Goal: Task Accomplishment & Management: Manage account settings

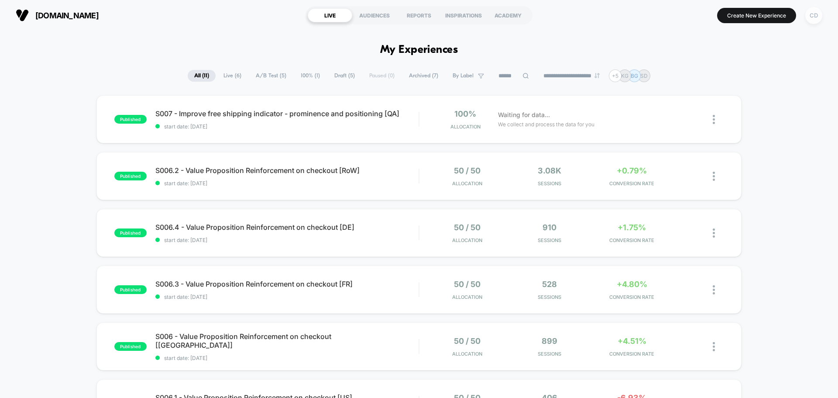
click at [814, 10] on div "CD" at bounding box center [813, 15] width 17 height 17
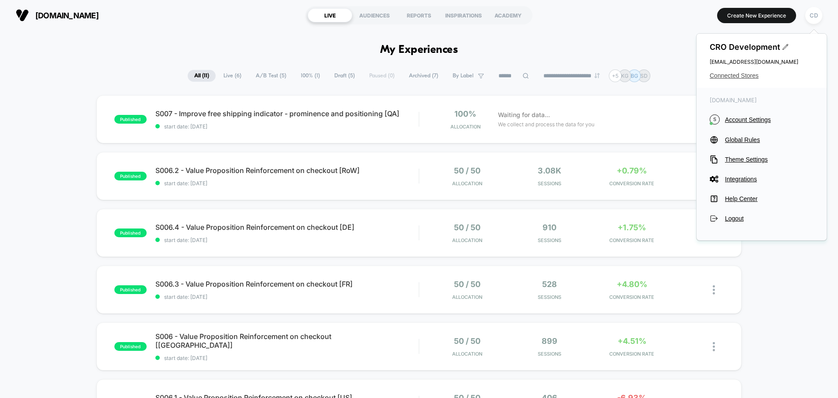
click at [736, 76] on span "Connected Stores" at bounding box center [762, 75] width 104 height 7
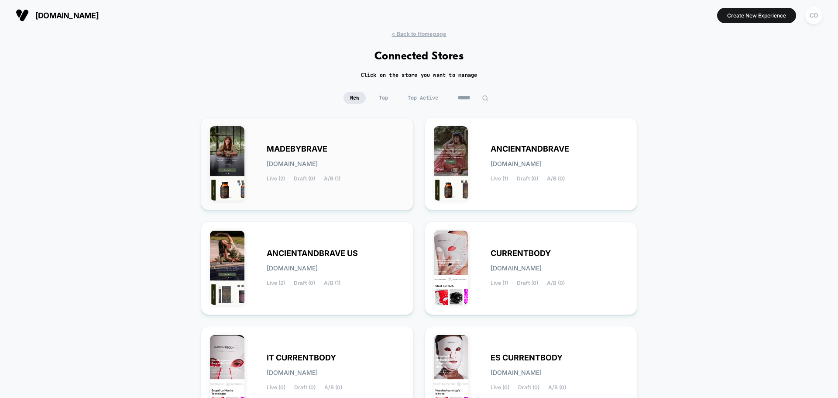
click at [368, 167] on div "MADEBYBRAVE [DOMAIN_NAME] Live (2) Draft (0) A/B (1)" at bounding box center [336, 164] width 138 height 36
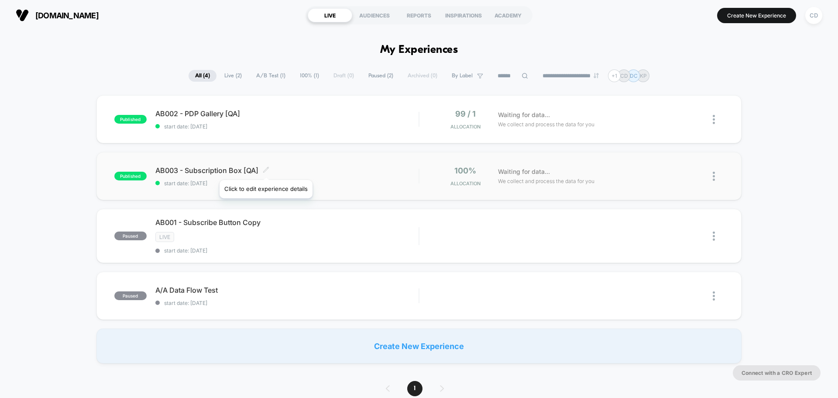
click at [265, 169] on icon at bounding box center [266, 169] width 7 height 7
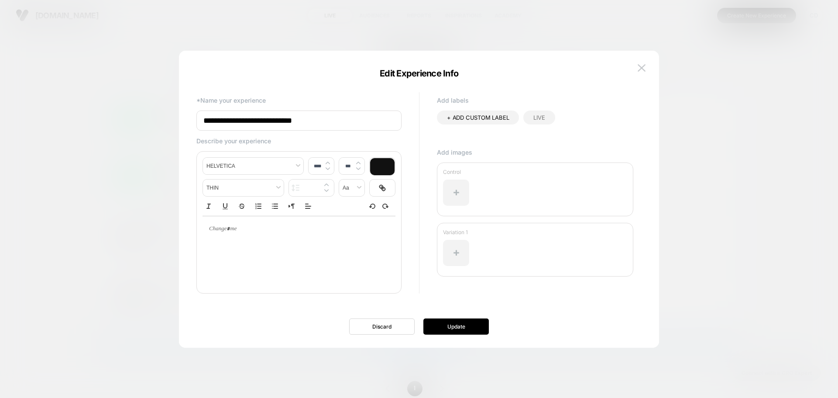
click at [316, 120] on input "**********" at bounding box center [298, 120] width 205 height 20
click at [314, 123] on input "**********" at bounding box center [298, 120] width 205 height 20
type input "**********"
click at [643, 67] on img at bounding box center [642, 67] width 8 height 7
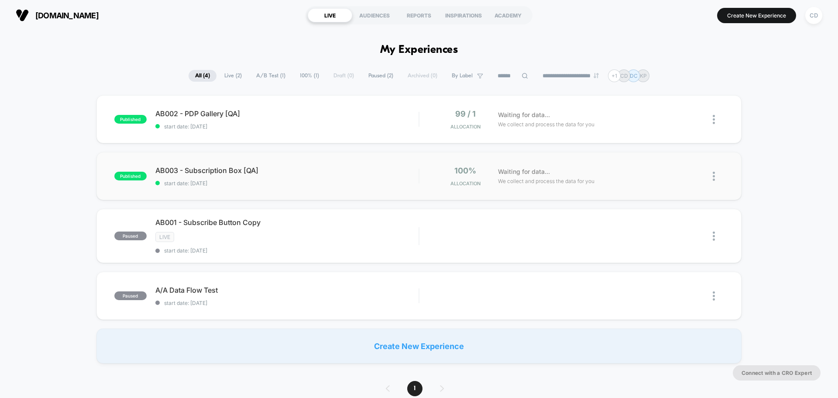
click at [713, 176] on img at bounding box center [714, 176] width 2 height 9
click at [766, 148] on div "published AB002 - PDP Gallery [QA] start date: [DATE] 99 / 1 Allocation Waiting…" at bounding box center [419, 229] width 838 height 268
click at [715, 174] on div at bounding box center [718, 176] width 11 height 21
click at [672, 146] on div "Duplicate" at bounding box center [669, 146] width 79 height 20
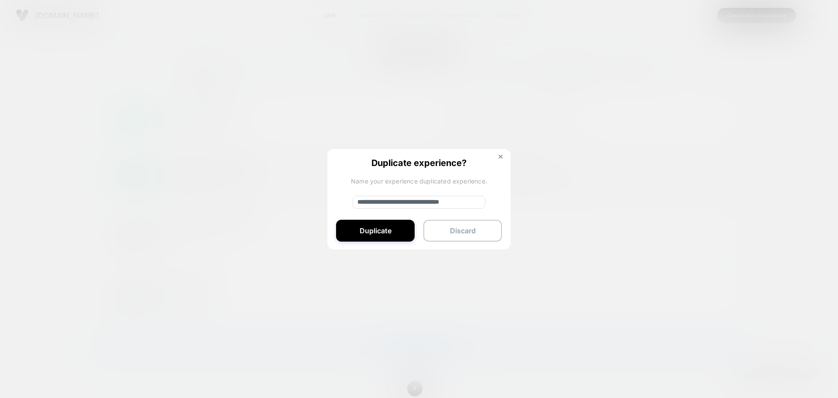
drag, startPoint x: 388, startPoint y: 202, endPoint x: 346, endPoint y: 200, distance: 41.5
click at [346, 200] on div "**********" at bounding box center [418, 199] width 183 height 101
click at [460, 203] on input "**********" at bounding box center [419, 202] width 133 height 13
type input "**********"
click at [378, 231] on button "Duplicate" at bounding box center [375, 231] width 79 height 22
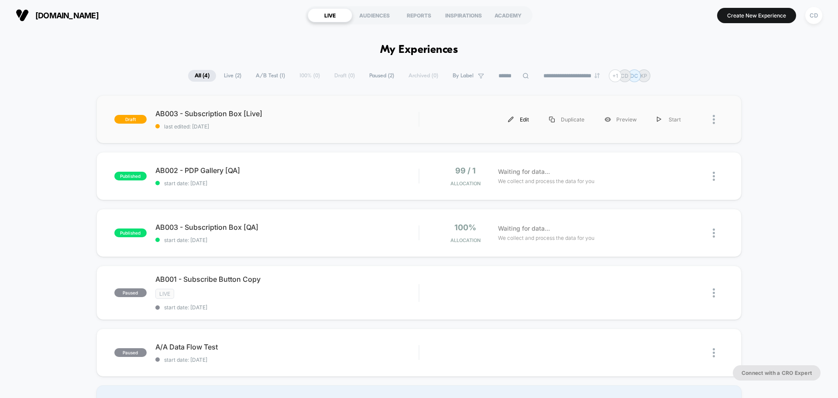
click at [513, 120] on img at bounding box center [511, 120] width 6 height 6
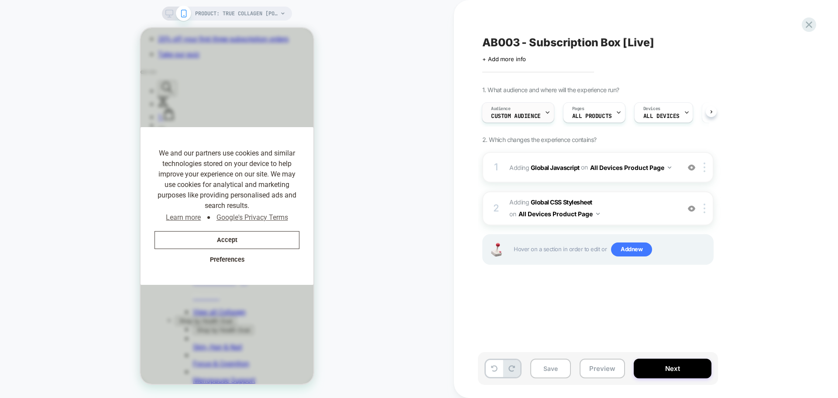
click at [541, 112] on div "Audience Custom Audience" at bounding box center [515, 113] width 67 height 20
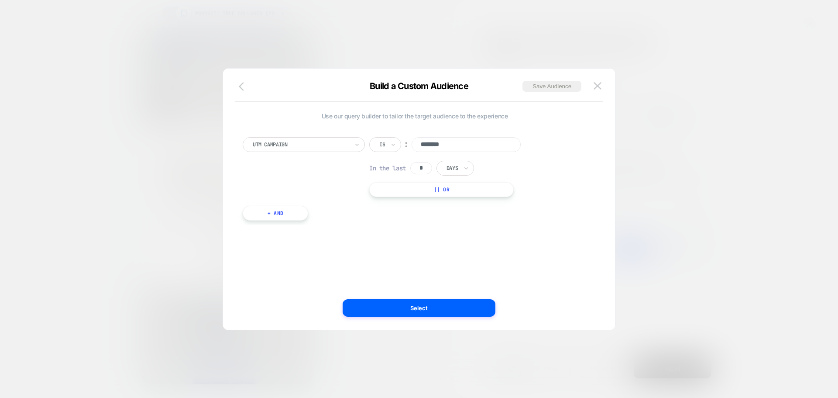
click at [241, 84] on icon "button" at bounding box center [241, 86] width 5 height 9
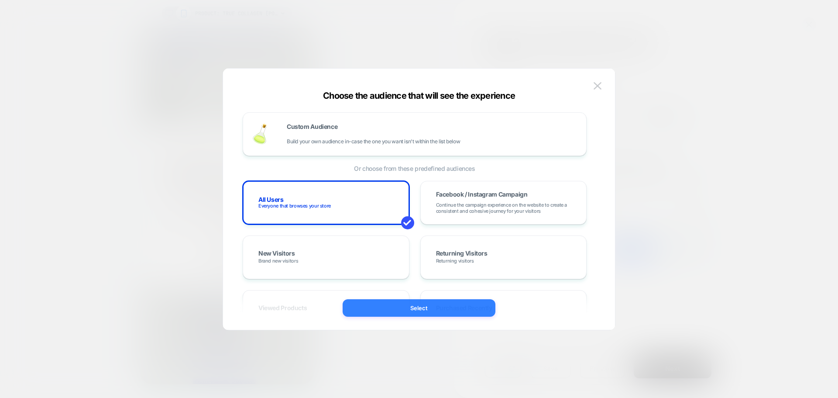
scroll to position [0, 180]
click at [411, 305] on button "Select" at bounding box center [419, 307] width 153 height 17
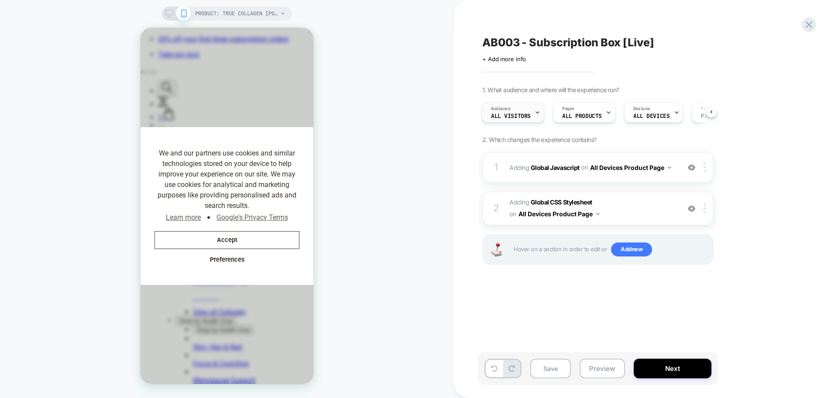
click at [529, 115] on span "All Visitors" at bounding box center [511, 116] width 40 height 6
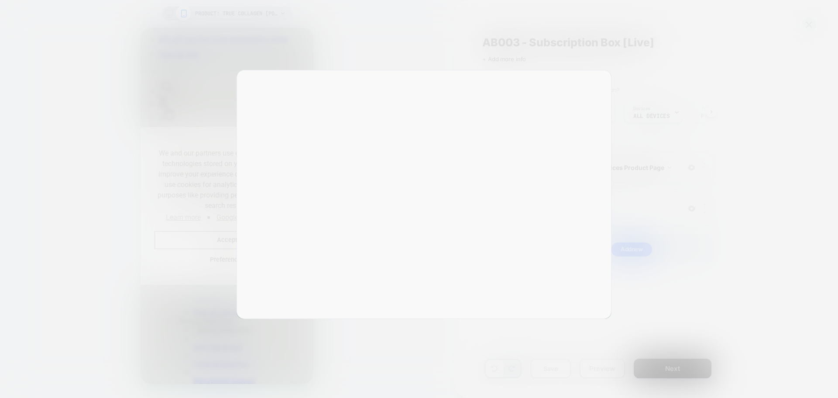
scroll to position [0, 0]
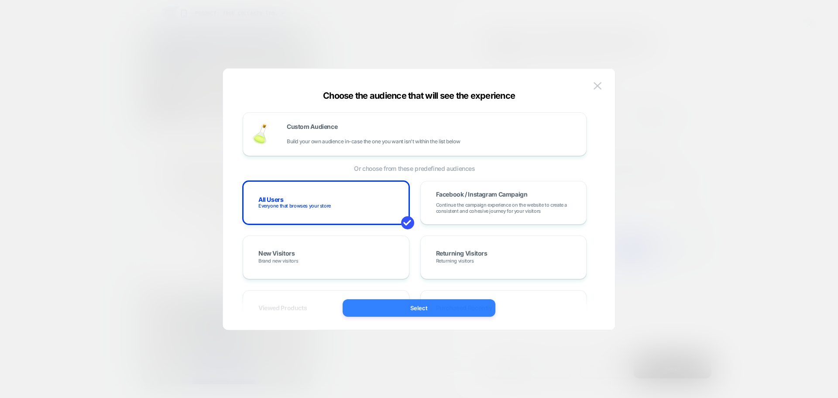
click at [419, 311] on button "Select" at bounding box center [419, 307] width 153 height 17
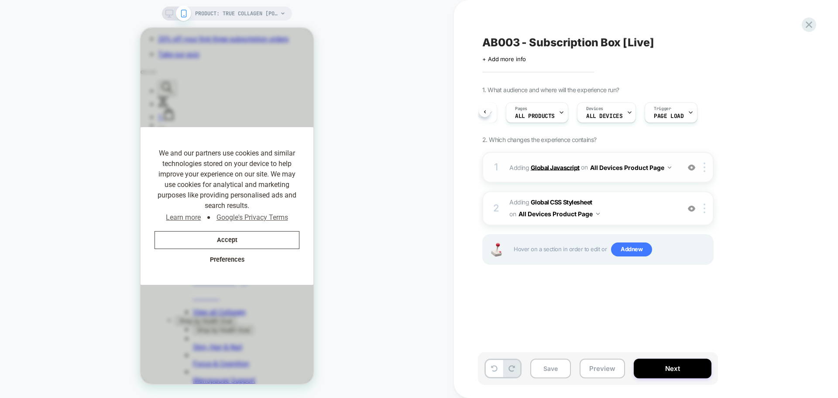
click at [560, 167] on b "Global Javascript" at bounding box center [555, 166] width 49 height 7
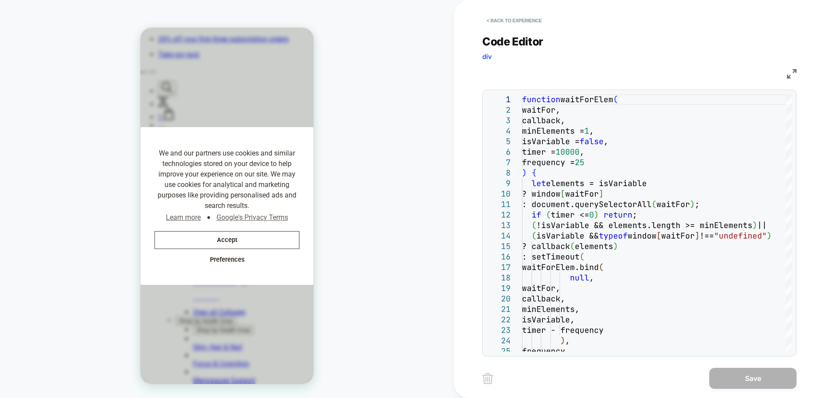
click at [791, 73] on img at bounding box center [792, 74] width 10 height 10
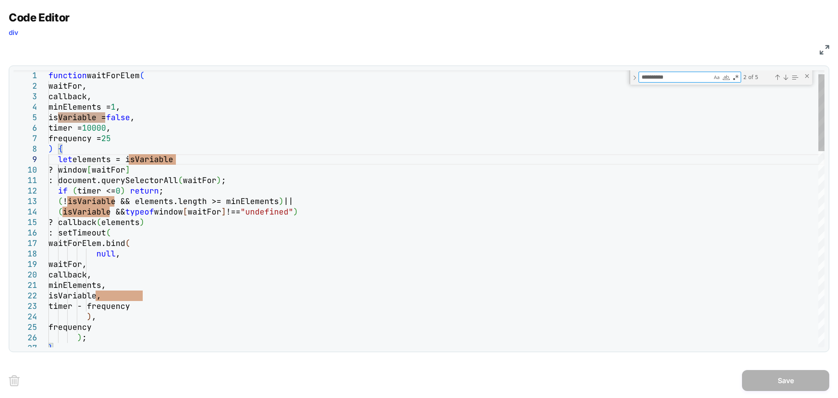
type textarea "*"
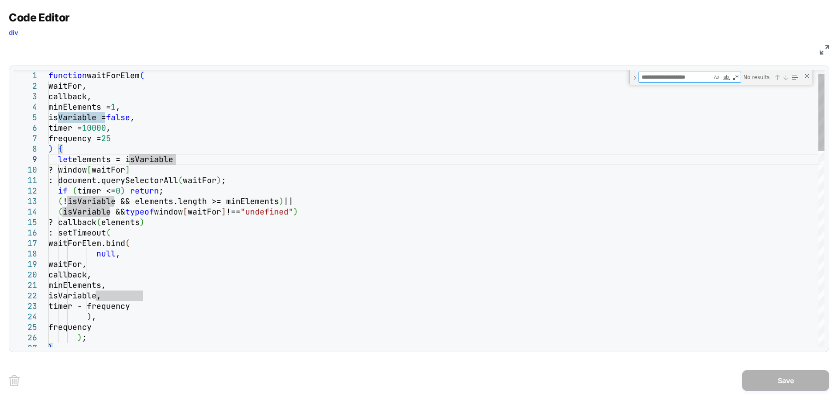
type textarea "**********"
type textarea "*"
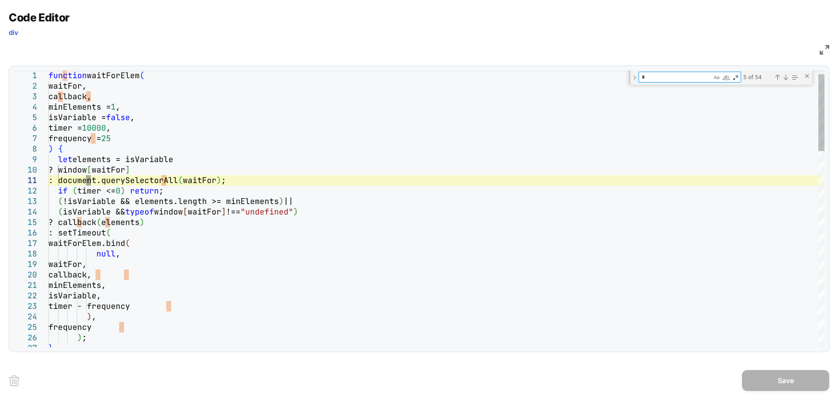
type textarea "**********"
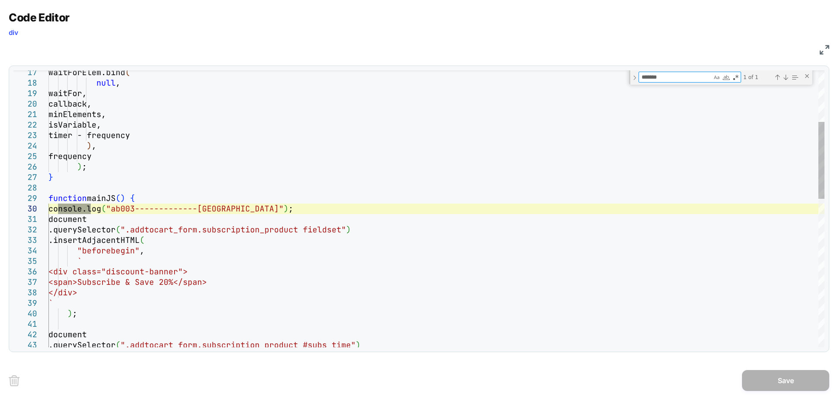
type textarea "*******"
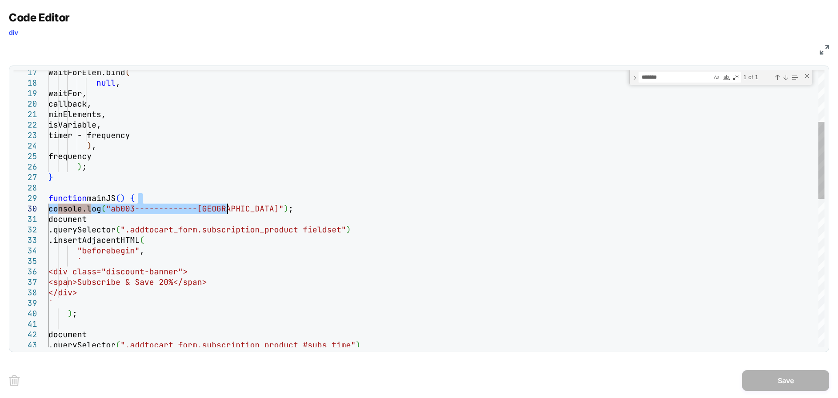
drag, startPoint x: 143, startPoint y: 199, endPoint x: 234, endPoint y: 213, distance: 92.7
click at [234, 213] on div "waitForElem.bind ( null , waitFor, callback, minElements, isVariable, timer - f…" at bounding box center [436, 381] width 776 height 993
type textarea "**********"
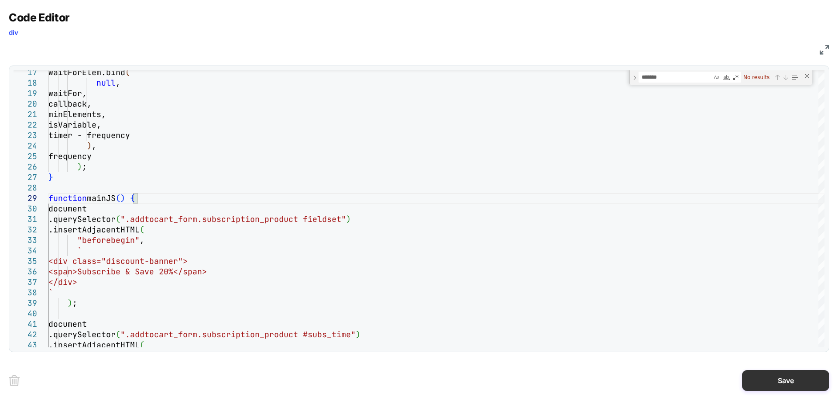
click at [777, 380] on button "Save" at bounding box center [785, 380] width 87 height 21
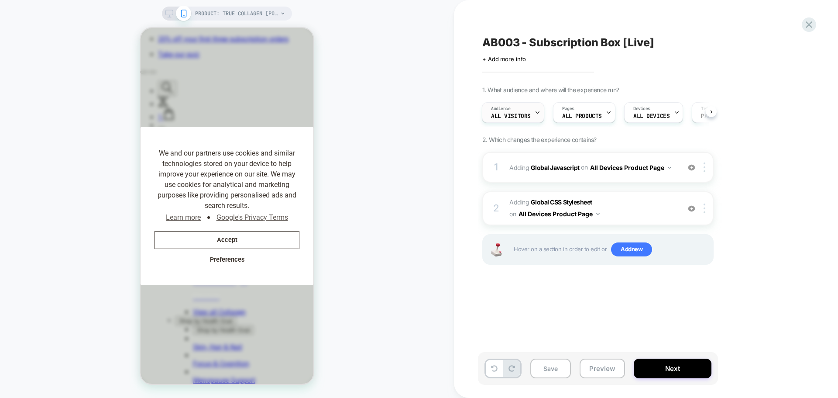
click at [525, 114] on span "All Visitors" at bounding box center [511, 116] width 40 height 6
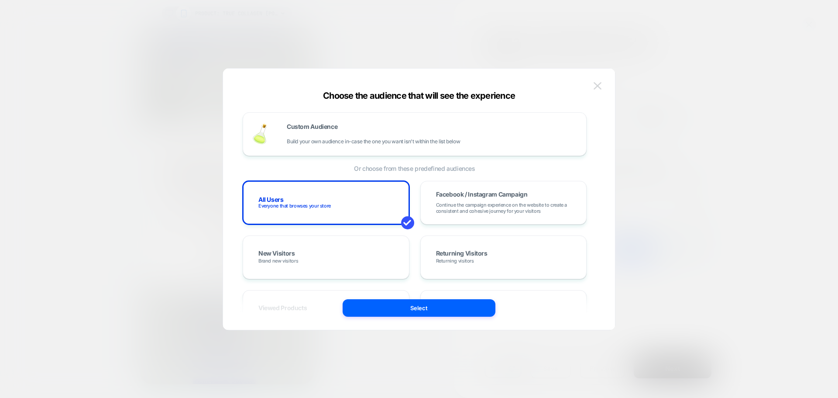
click at [596, 87] on img at bounding box center [598, 85] width 8 height 7
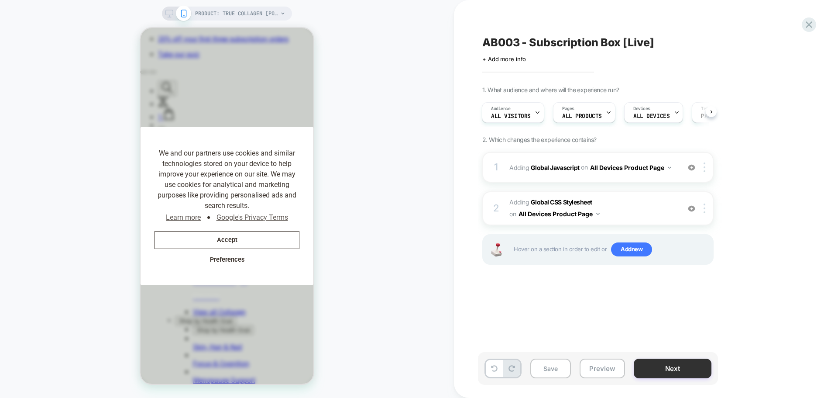
click at [663, 367] on button "Next" at bounding box center [673, 368] width 78 height 20
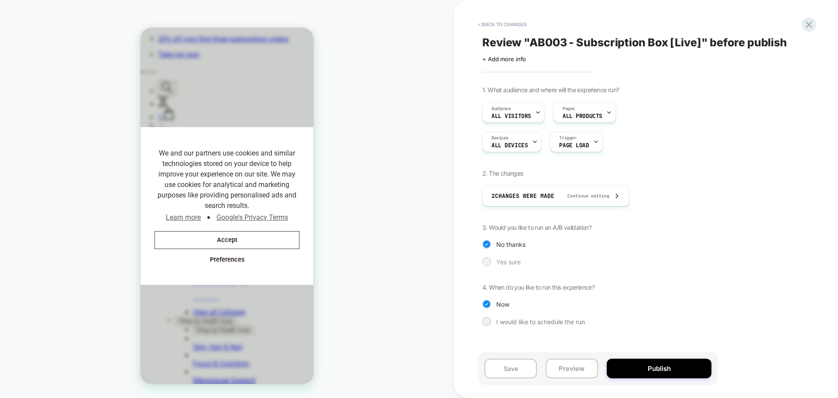
click at [486, 259] on div at bounding box center [486, 261] width 7 height 7
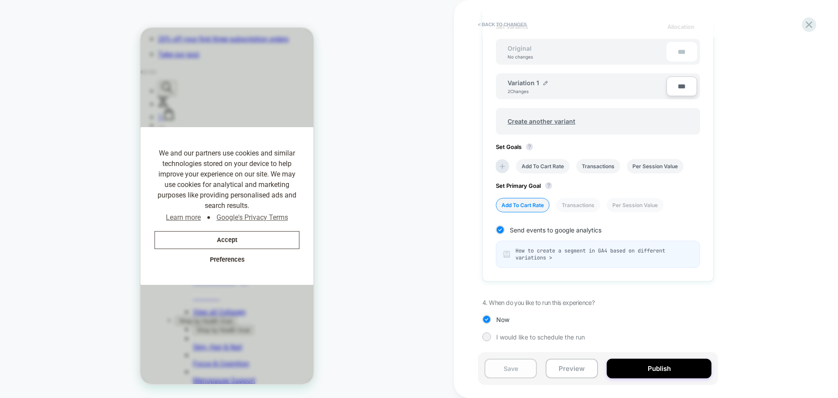
click at [507, 368] on button "Save" at bounding box center [511, 368] width 52 height 20
click at [811, 28] on icon at bounding box center [809, 25] width 12 height 12
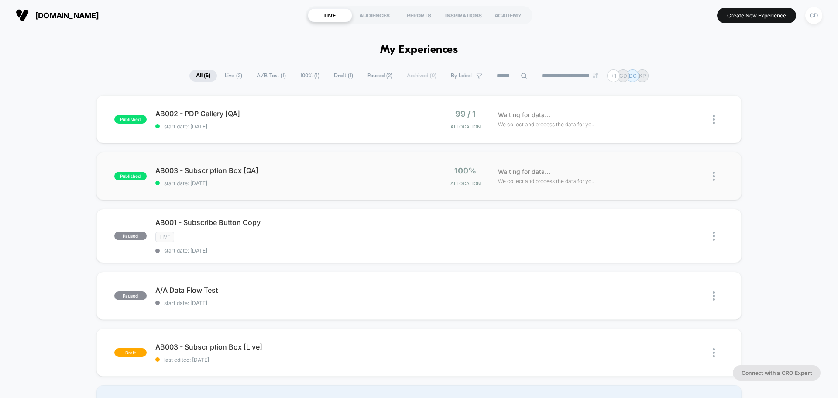
click at [714, 177] on img at bounding box center [714, 176] width 2 height 9
click at [666, 166] on div "Pause" at bounding box center [669, 166] width 79 height 20
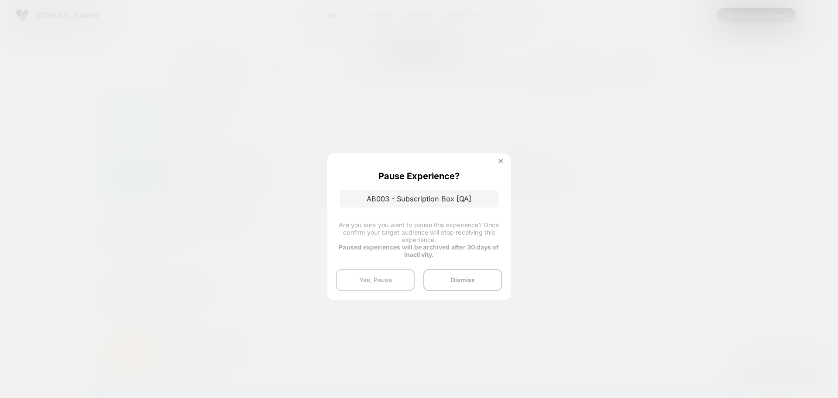
click at [397, 280] on button "Yes, Pause" at bounding box center [375, 280] width 79 height 22
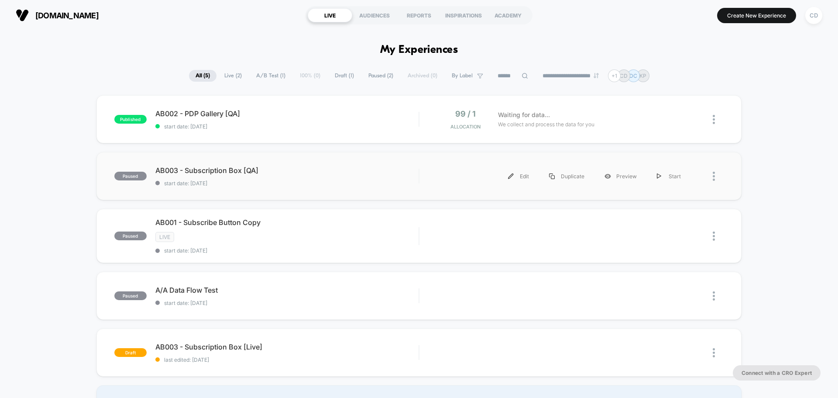
click at [712, 172] on div at bounding box center [707, 176] width 33 height 20
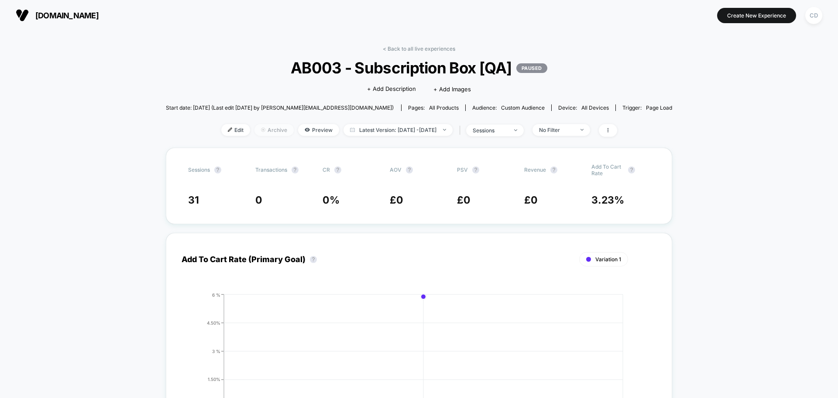
click at [264, 132] on span "Archive" at bounding box center [273, 130] width 39 height 12
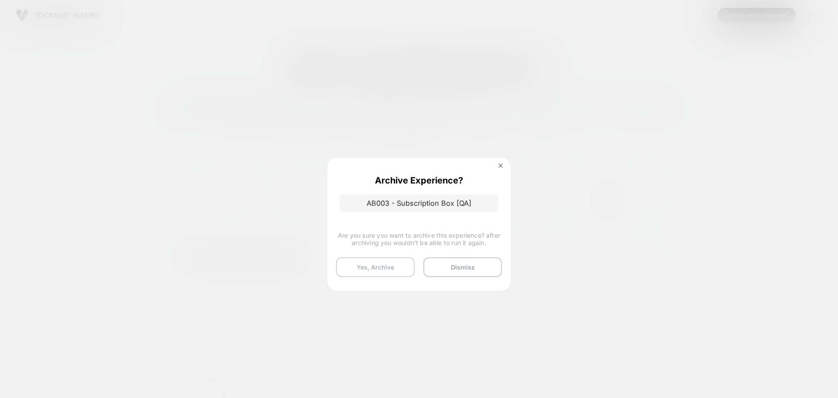
click at [375, 263] on button "Yes, Archive" at bounding box center [375, 267] width 79 height 20
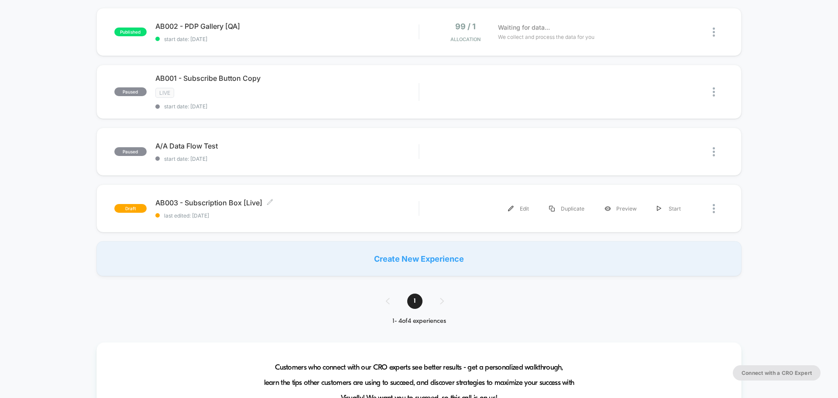
scroll to position [44, 0]
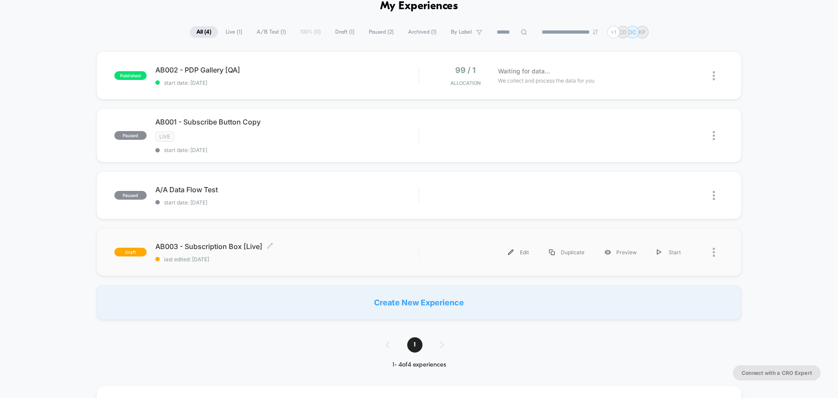
click at [238, 247] on span "AB003 - Subscription Box [Live] Click to edit experience details" at bounding box center [286, 246] width 263 height 9
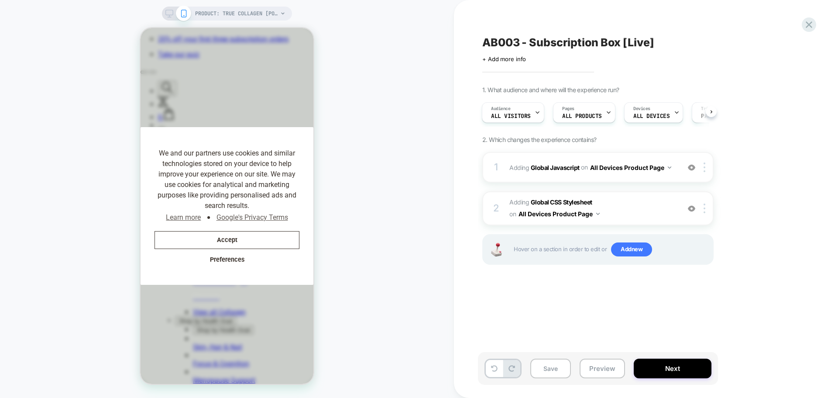
scroll to position [0, 180]
click at [811, 25] on icon at bounding box center [809, 25] width 12 height 12
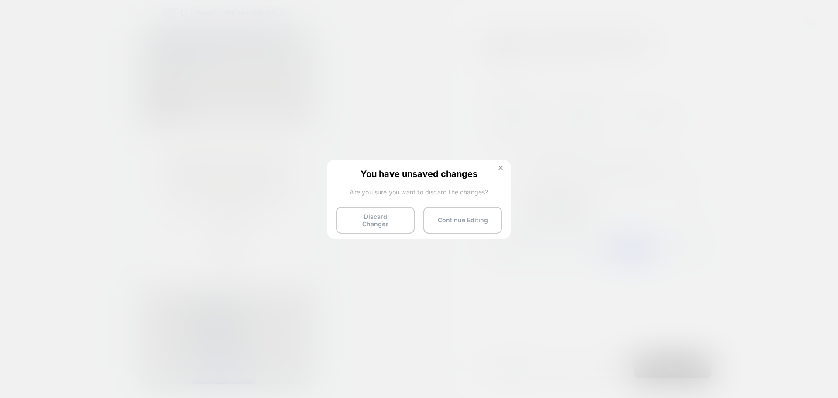
click at [498, 170] on button at bounding box center [501, 168] width 10 height 7
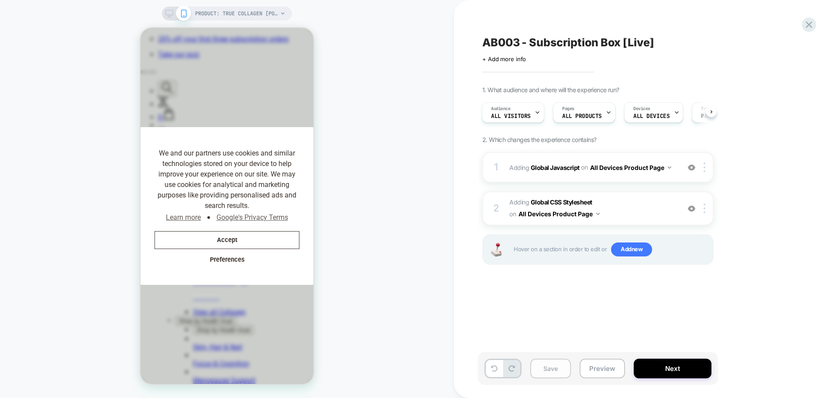
click at [557, 368] on button "Save" at bounding box center [550, 368] width 41 height 20
click at [809, 28] on icon at bounding box center [809, 25] width 12 height 12
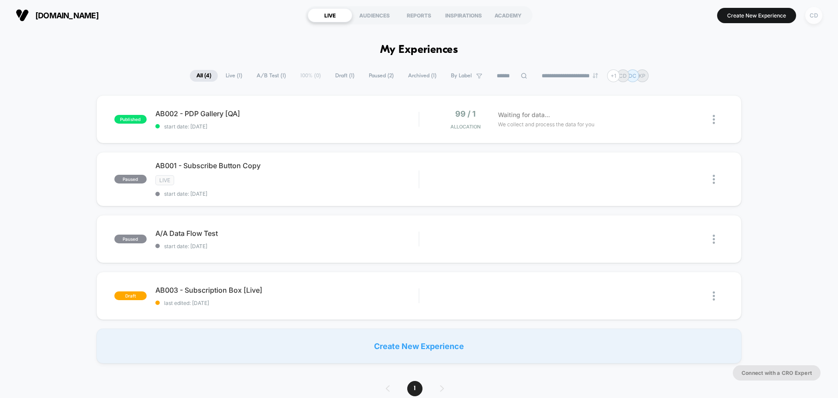
click at [813, 16] on div "CD" at bounding box center [813, 15] width 17 height 17
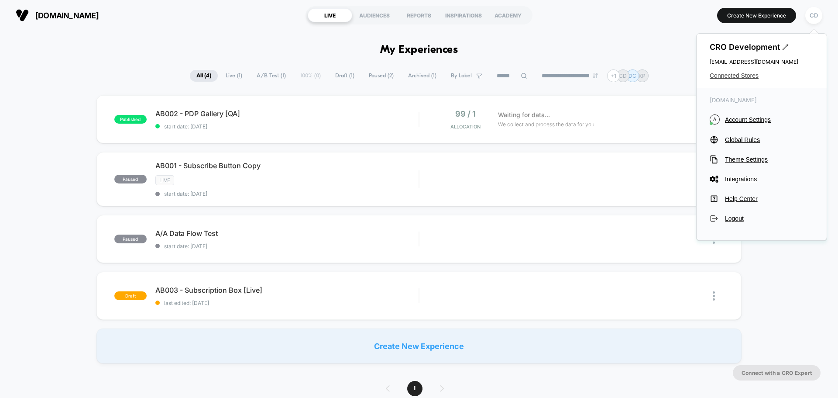
click at [742, 75] on span "Connected Stores" at bounding box center [762, 75] width 104 height 7
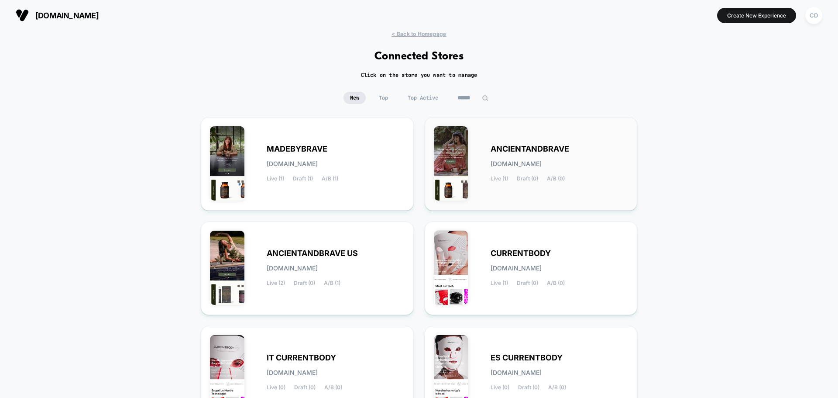
click at [526, 154] on div "ANCIENTANDBRAVE [DOMAIN_NAME] Live (1) Draft (0) A/B (0)" at bounding box center [560, 164] width 138 height 36
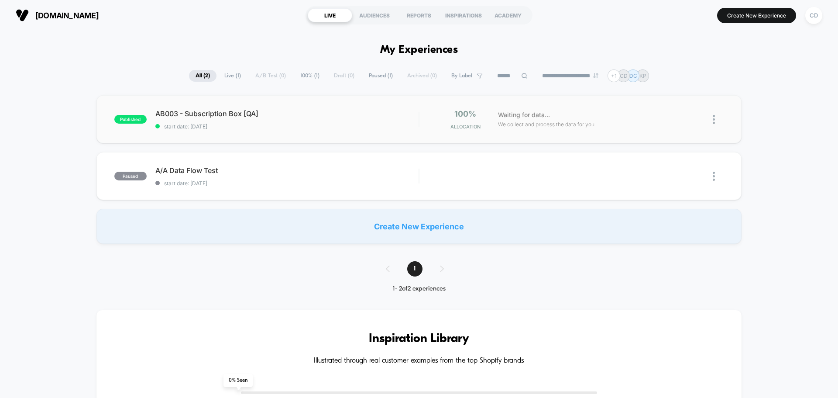
click at [715, 119] on img at bounding box center [714, 119] width 2 height 9
click at [668, 89] on div "Duplicate" at bounding box center [669, 89] width 79 height 20
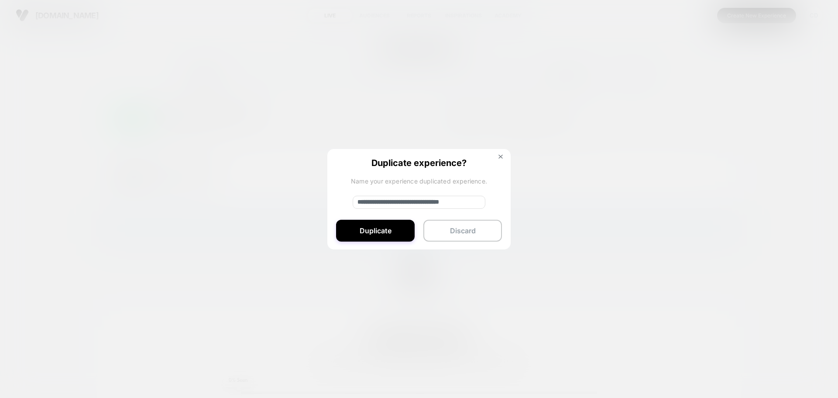
drag, startPoint x: 388, startPoint y: 201, endPoint x: 339, endPoint y: 206, distance: 49.1
click at [339, 206] on div "**********" at bounding box center [418, 199] width 183 height 101
click at [460, 204] on input "**********" at bounding box center [419, 202] width 133 height 13
type input "**********"
click at [401, 235] on button "Duplicate" at bounding box center [375, 231] width 79 height 22
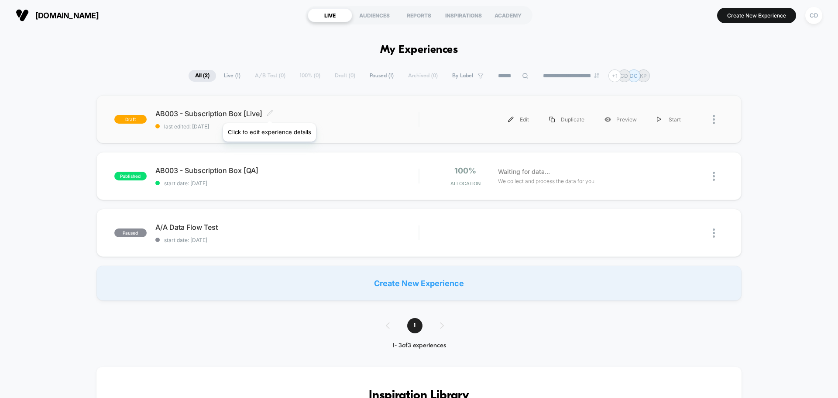
click at [269, 112] on icon at bounding box center [270, 113] width 7 height 7
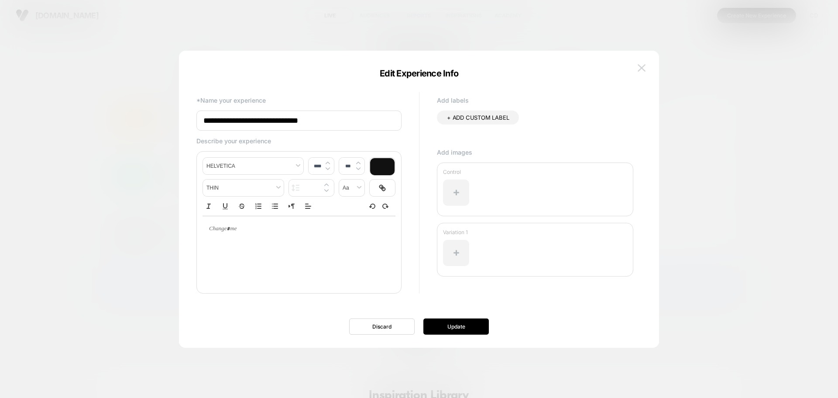
click at [638, 66] on img at bounding box center [642, 67] width 8 height 7
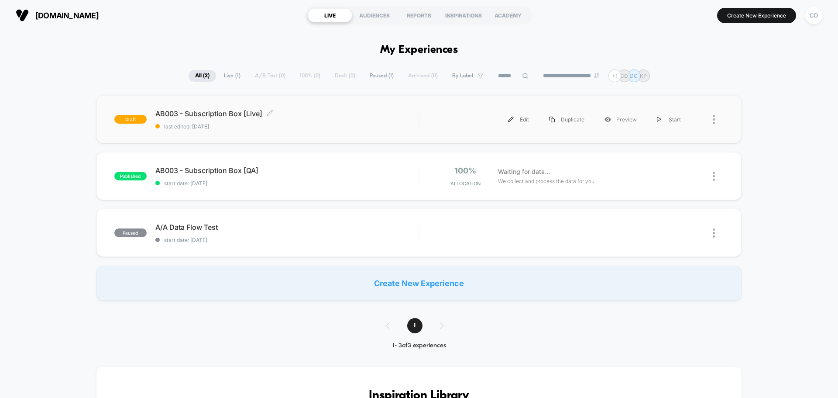
click at [219, 111] on span "AB003 - Subscription Box [Live] Click to edit experience details" at bounding box center [286, 113] width 263 height 9
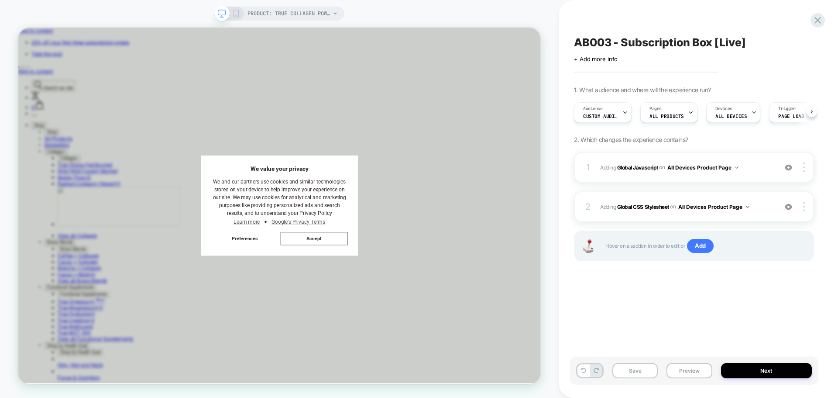
scroll to position [0, 0]
click at [610, 113] on span "Custom Audience" at bounding box center [600, 116] width 35 height 6
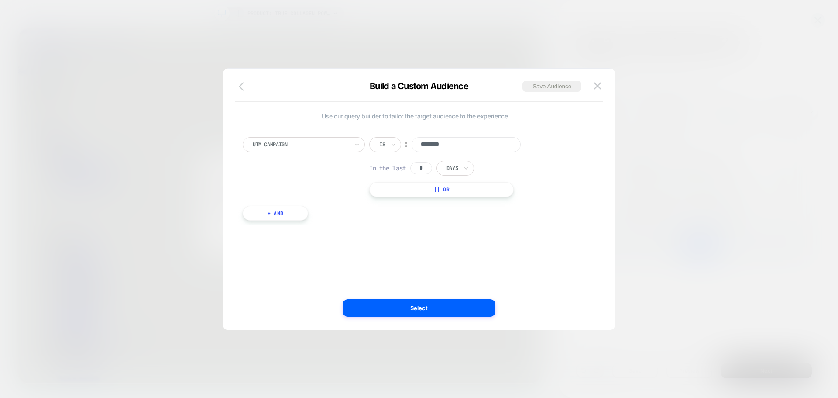
click at [239, 85] on icon "button" at bounding box center [244, 86] width 10 height 10
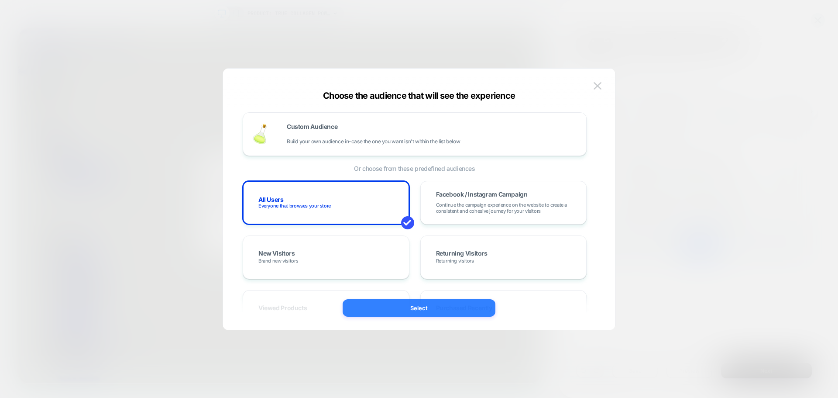
click at [409, 307] on button "Select" at bounding box center [419, 307] width 153 height 17
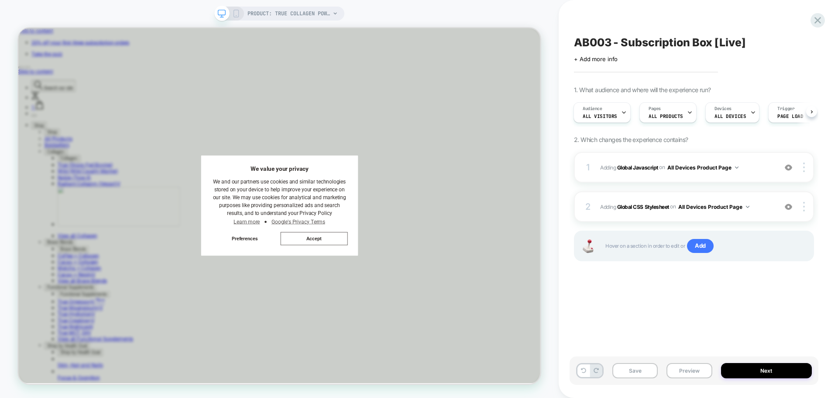
scroll to position [0, 2]
click at [646, 170] on b "Global Javascript" at bounding box center [637, 167] width 41 height 7
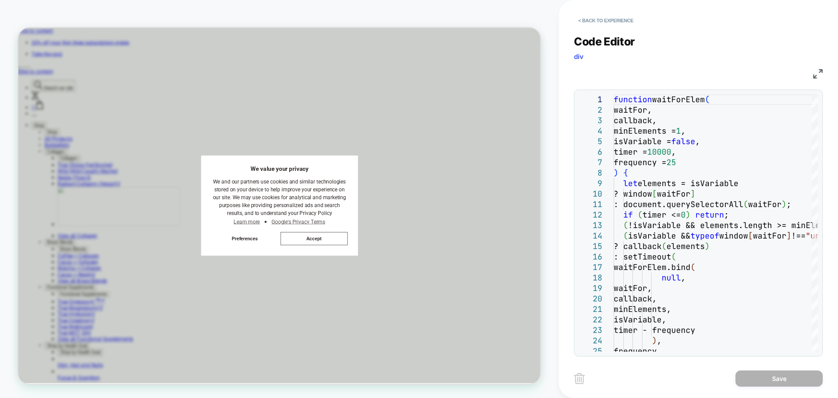
click at [817, 75] on img at bounding box center [818, 74] width 10 height 10
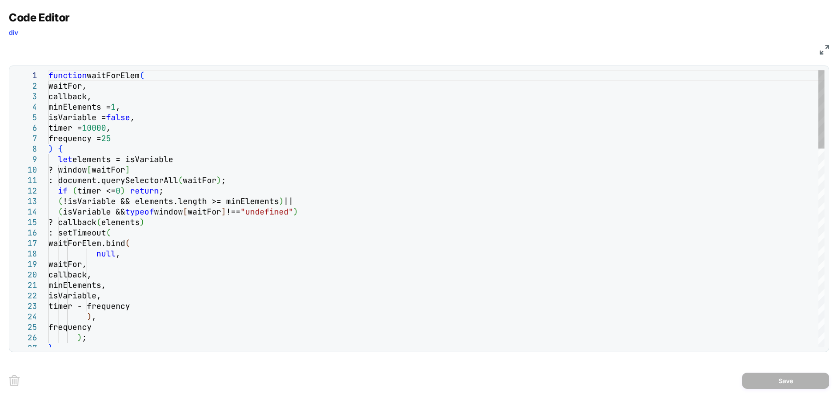
scroll to position [0, 0]
type textarea "**********"
type textarea "*"
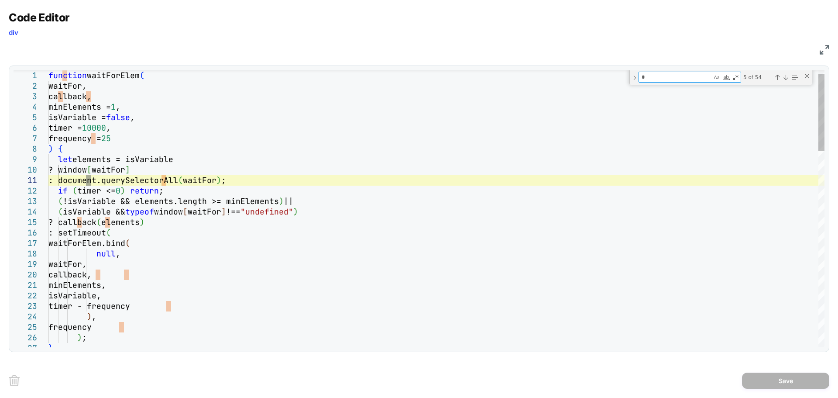
type textarea "**********"
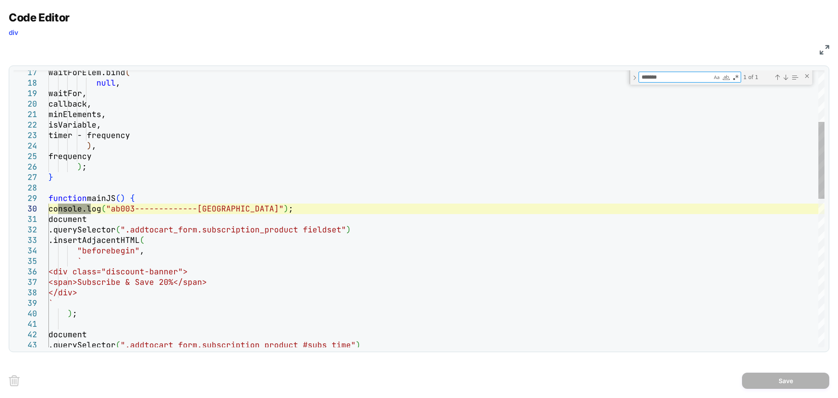
type textarea "*******"
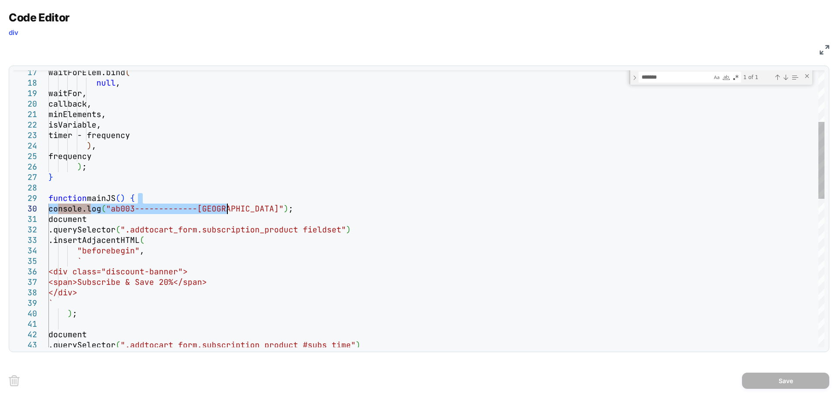
drag, startPoint x: 144, startPoint y: 199, endPoint x: 232, endPoint y: 211, distance: 89.1
click at [232, 211] on div "waitForElem.bind ( null , waitFor, callback, minElements, isVariable, timer - f…" at bounding box center [436, 381] width 776 height 993
type textarea "**********"
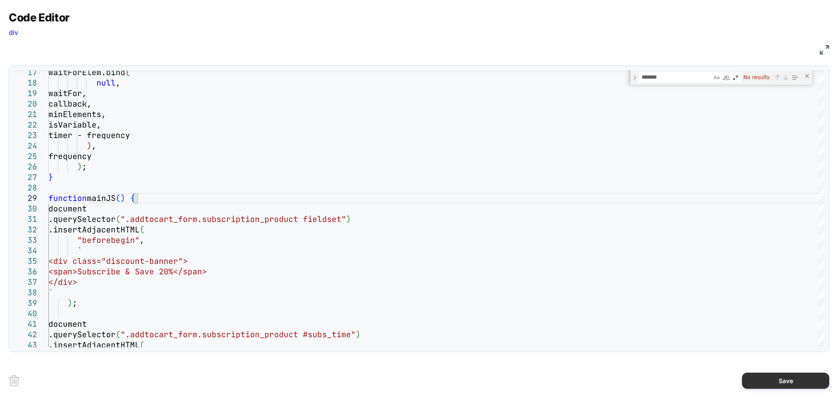
click at [789, 381] on button "Save" at bounding box center [785, 380] width 87 height 16
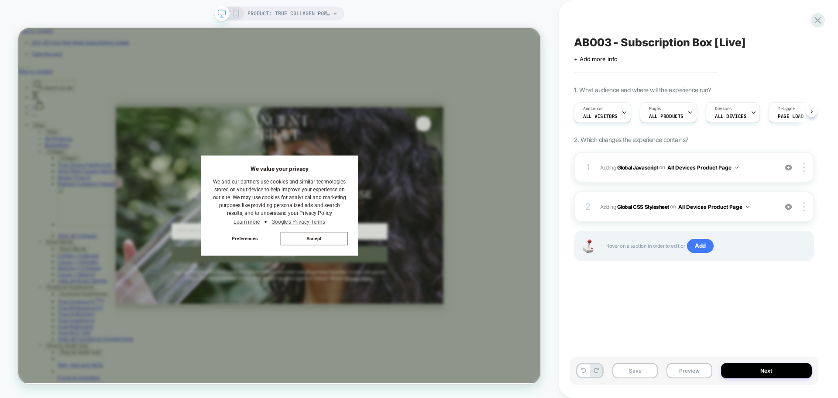
scroll to position [0, 0]
click at [640, 368] on button "Save" at bounding box center [634, 370] width 45 height 15
click at [771, 367] on button "Next" at bounding box center [766, 370] width 91 height 15
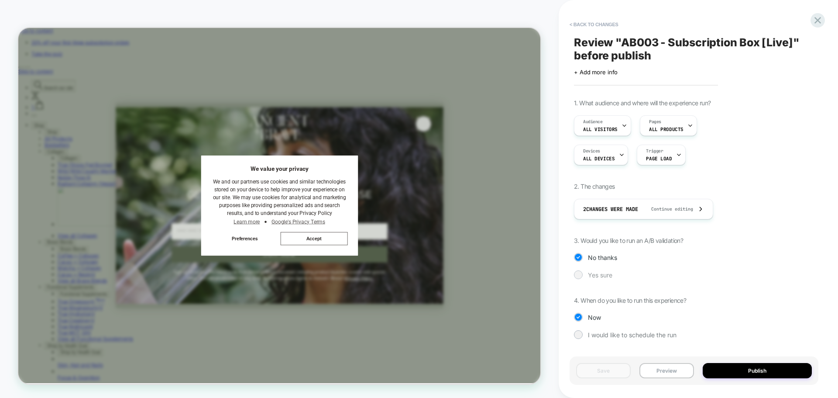
click at [579, 274] on div at bounding box center [578, 274] width 7 height 7
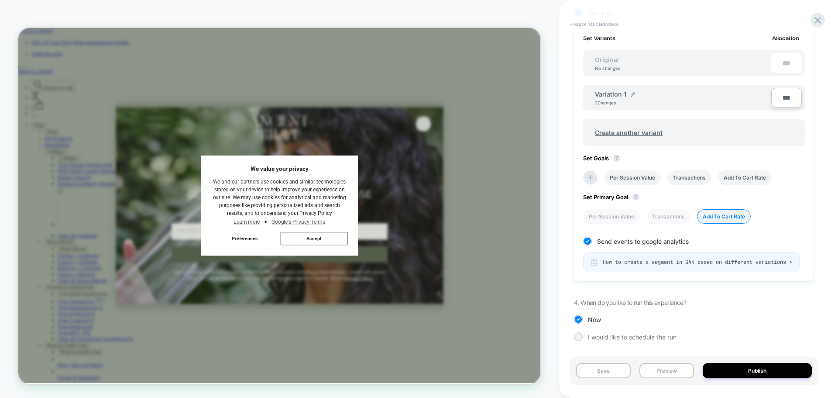
scroll to position [269, 0]
click at [608, 371] on button "Save" at bounding box center [603, 370] width 55 height 15
click at [815, 22] on icon at bounding box center [818, 20] width 12 height 12
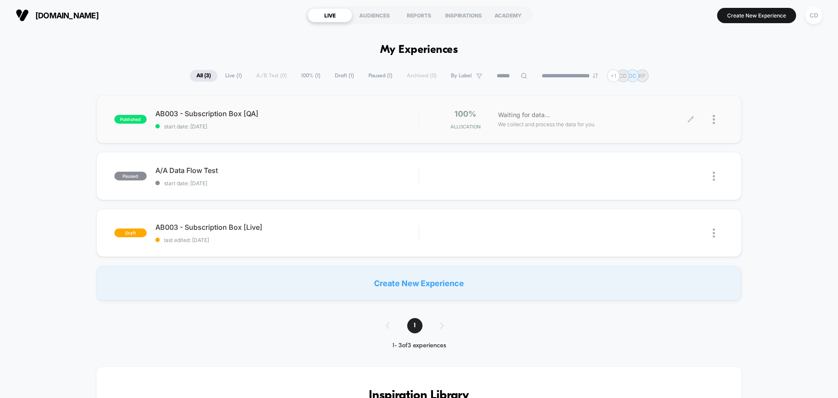
click at [712, 116] on div at bounding box center [707, 119] width 33 height 21
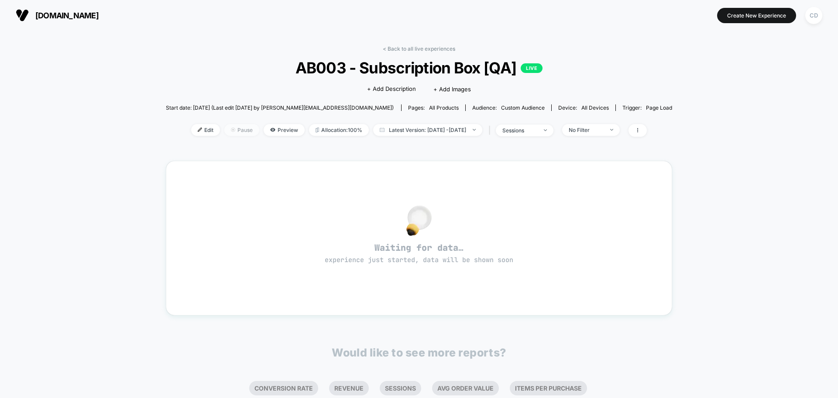
click at [225, 131] on span "Pause" at bounding box center [241, 130] width 35 height 12
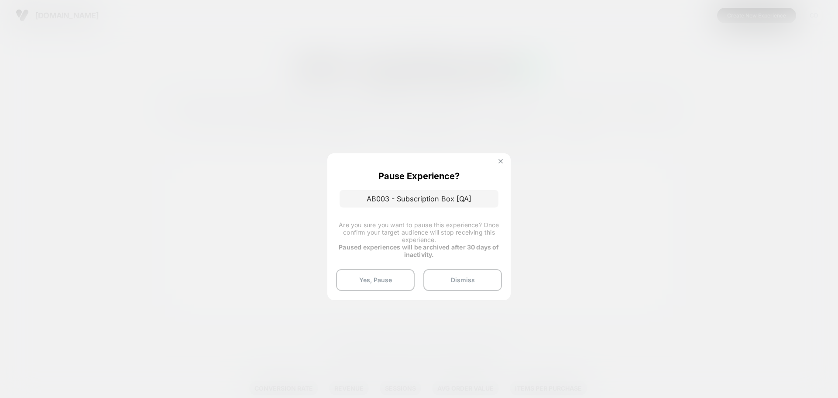
click at [502, 160] on img at bounding box center [500, 161] width 4 height 4
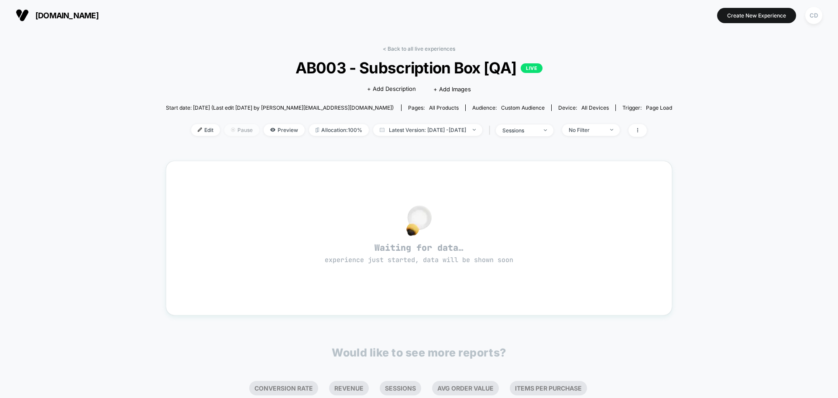
click at [224, 132] on span "Pause" at bounding box center [241, 130] width 35 height 12
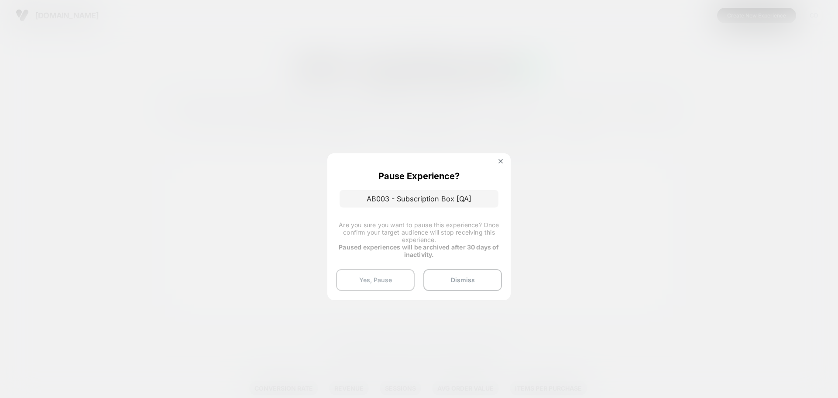
click at [388, 279] on button "Yes, Pause" at bounding box center [375, 280] width 79 height 22
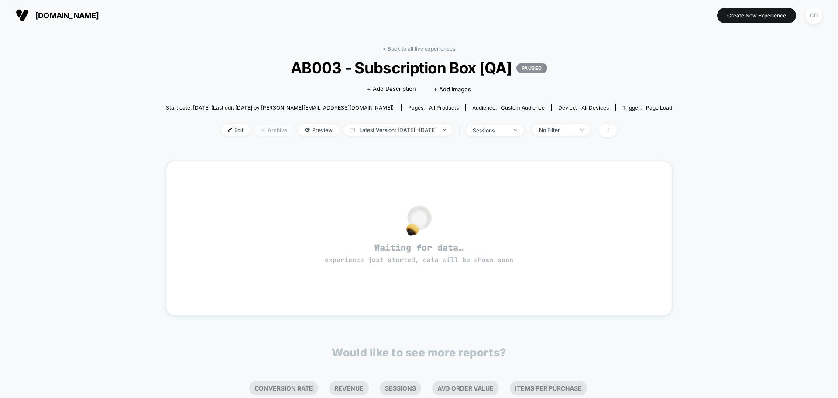
click at [254, 130] on span "Archive" at bounding box center [273, 130] width 39 height 12
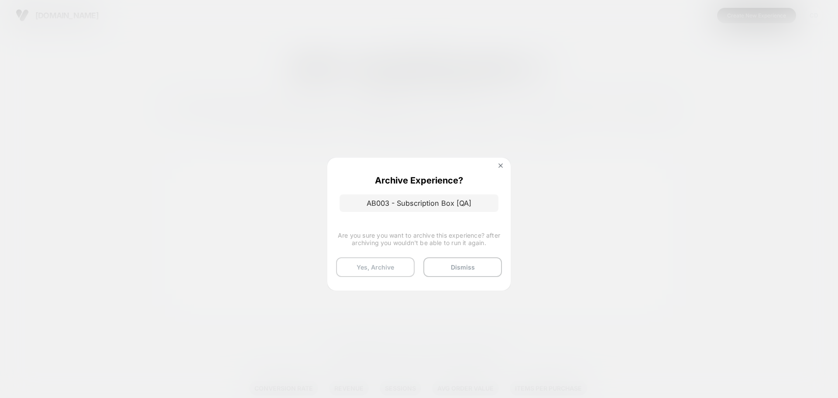
click at [394, 262] on button "Yes, Archive" at bounding box center [375, 267] width 79 height 20
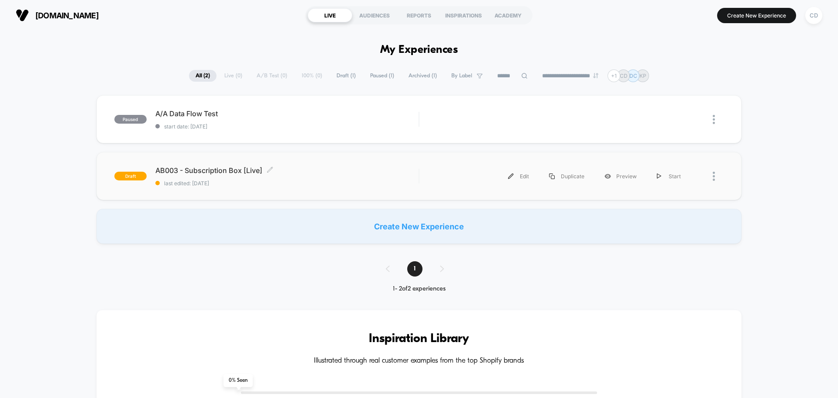
click at [213, 168] on span "AB003 - Subscription Box [Live] Click to edit experience details" at bounding box center [286, 170] width 263 height 9
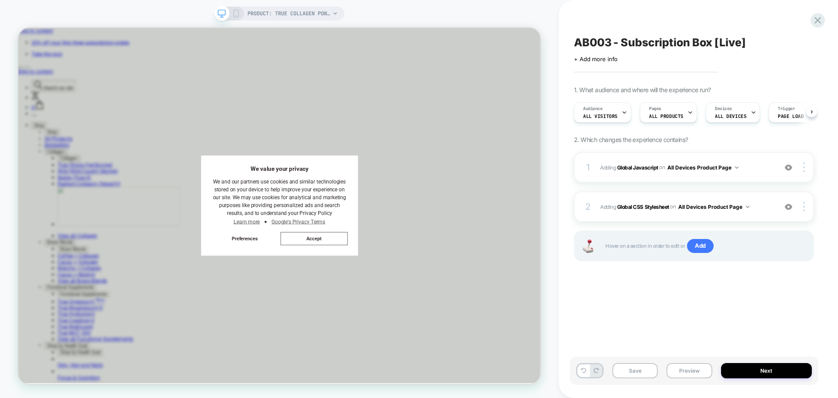
scroll to position [0, 0]
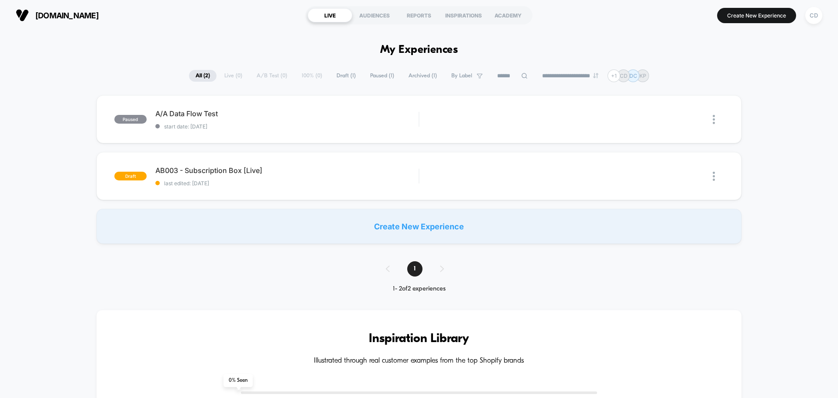
click at [139, 29] on div "[DOMAIN_NAME] LIVE AUDIENCES REPORTS INSPIRATIONS ACADEMY Create New Experience…" at bounding box center [419, 15] width 838 height 31
click at [511, 176] on img at bounding box center [511, 176] width 6 height 6
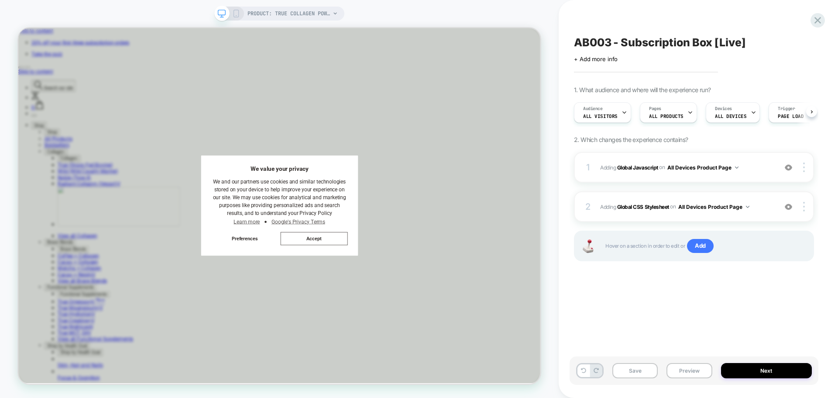
scroll to position [0, 0]
click at [816, 23] on icon at bounding box center [818, 20] width 7 height 7
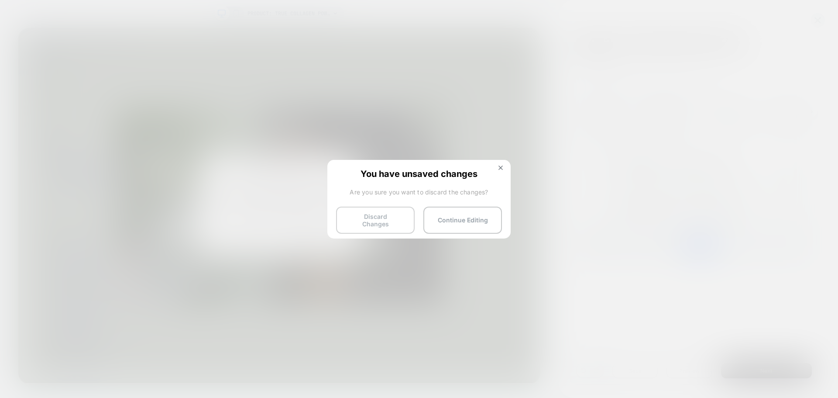
click at [365, 223] on button "Discard Changes" at bounding box center [375, 219] width 79 height 27
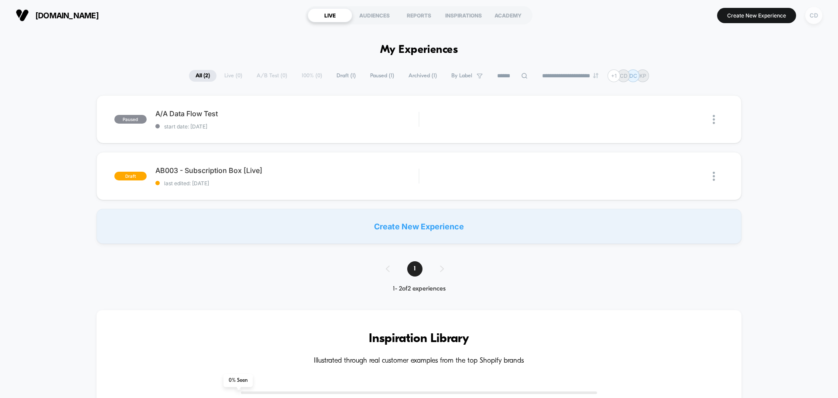
click at [816, 21] on div "CD" at bounding box center [813, 15] width 17 height 17
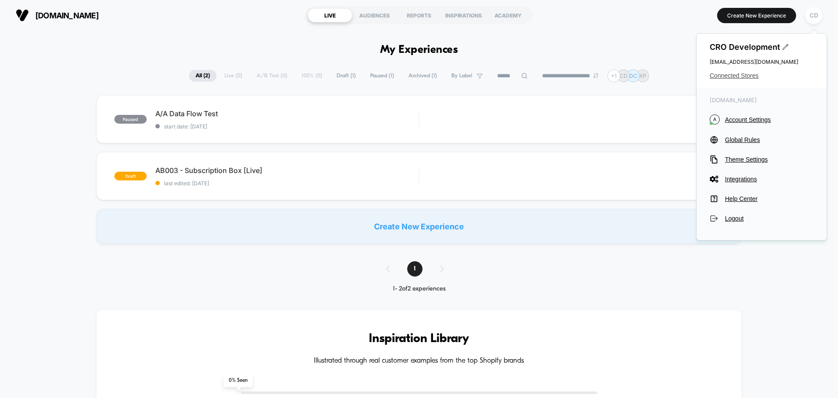
click at [742, 74] on span "Connected Stores" at bounding box center [762, 75] width 104 height 7
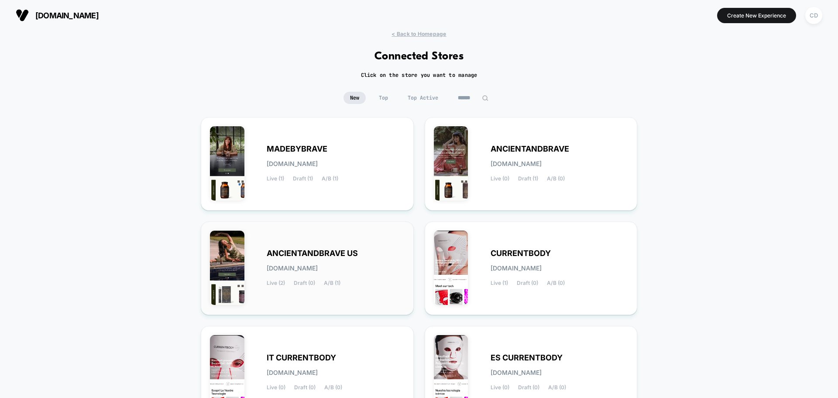
click at [303, 264] on div "ANCIENTANDBRAVE US [DOMAIN_NAME] Live (2) Draft (0) A/B (1)" at bounding box center [336, 268] width 138 height 36
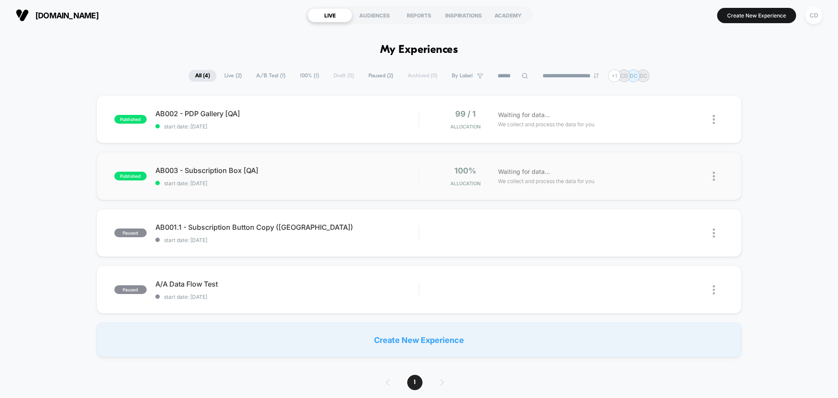
click at [714, 177] on img at bounding box center [714, 176] width 2 height 9
click at [678, 141] on div "Duplicate" at bounding box center [669, 146] width 79 height 20
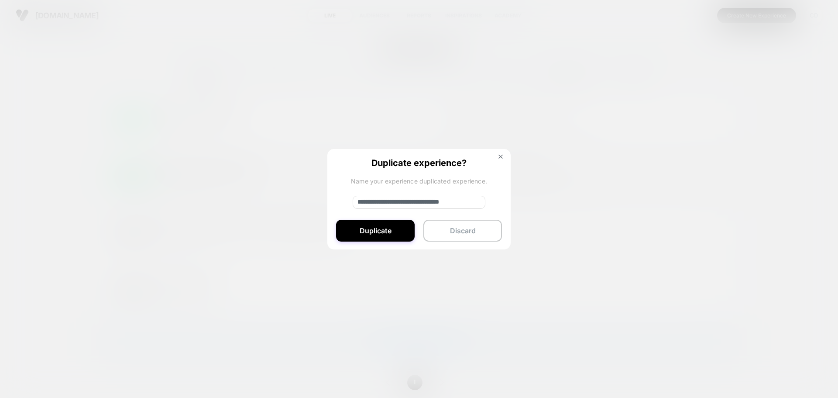
drag, startPoint x: 388, startPoint y: 201, endPoint x: 333, endPoint y: 199, distance: 54.6
click at [333, 199] on div "**********" at bounding box center [418, 199] width 183 height 101
drag, startPoint x: 461, startPoint y: 198, endPoint x: 468, endPoint y: 198, distance: 7.4
click at [461, 198] on input "**********" at bounding box center [419, 202] width 133 height 13
type input "**********"
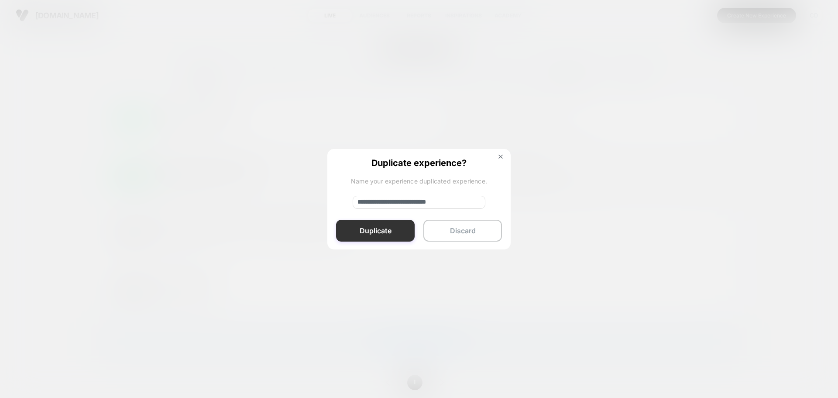
click at [354, 240] on button "Duplicate" at bounding box center [375, 231] width 79 height 22
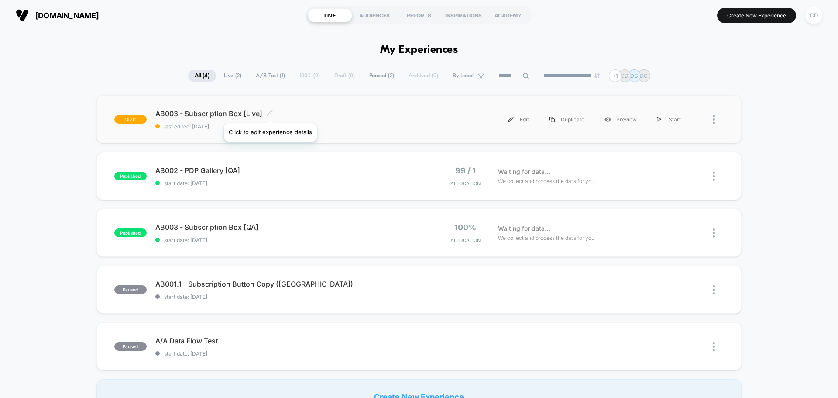
click at [270, 112] on icon at bounding box center [269, 112] width 5 height 5
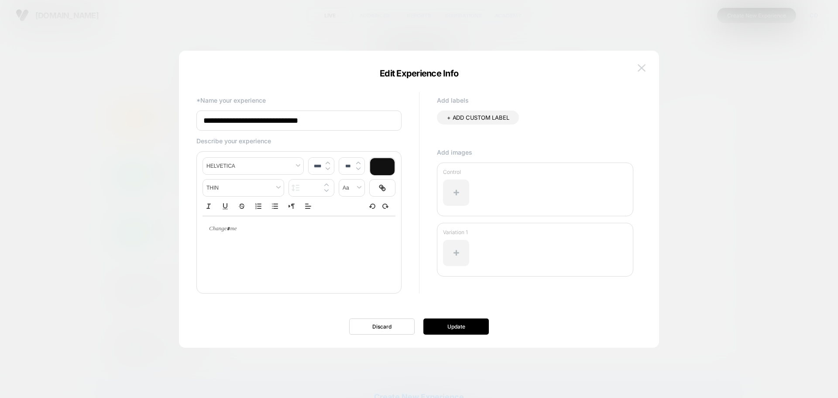
click at [644, 66] on img at bounding box center [642, 67] width 8 height 7
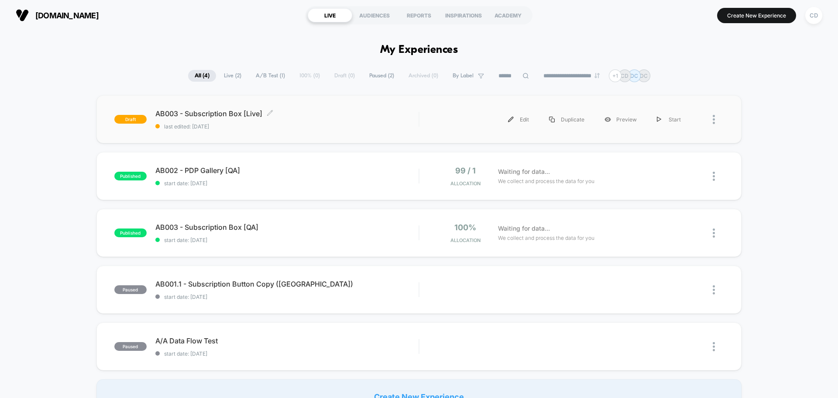
click at [219, 110] on span "AB003 - Subscription Box [Live] Click to edit experience details" at bounding box center [286, 113] width 263 height 9
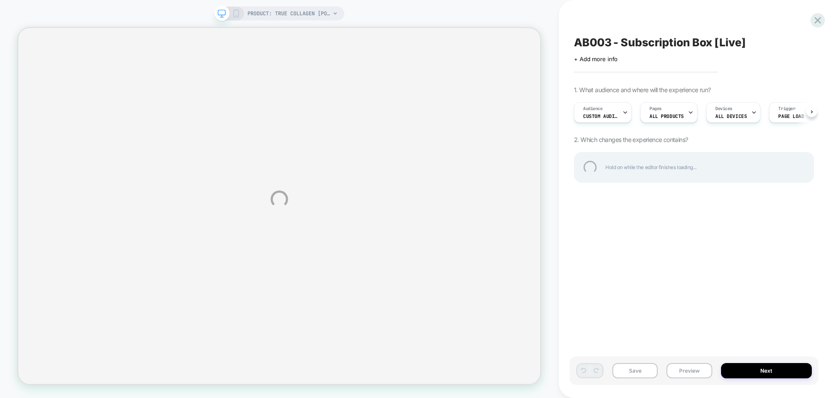
click at [613, 113] on div "PRODUCT: True Collagen [powder] PRODUCT: True Collagen [powder] AB003 - Subscri…" at bounding box center [419, 199] width 838 height 398
click at [612, 115] on div "PRODUCT: True Collagen [powder] PRODUCT: True Collagen [powder] AB003 - Subscri…" at bounding box center [419, 199] width 838 height 398
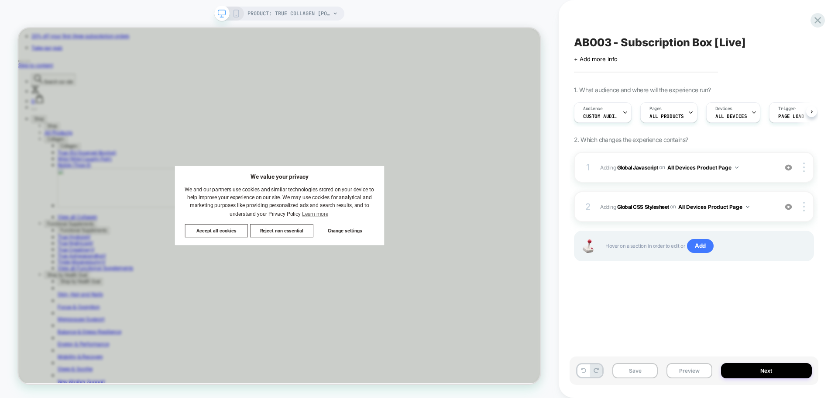
scroll to position [0, 0]
click at [615, 117] on span "Custom Audience" at bounding box center [600, 116] width 35 height 6
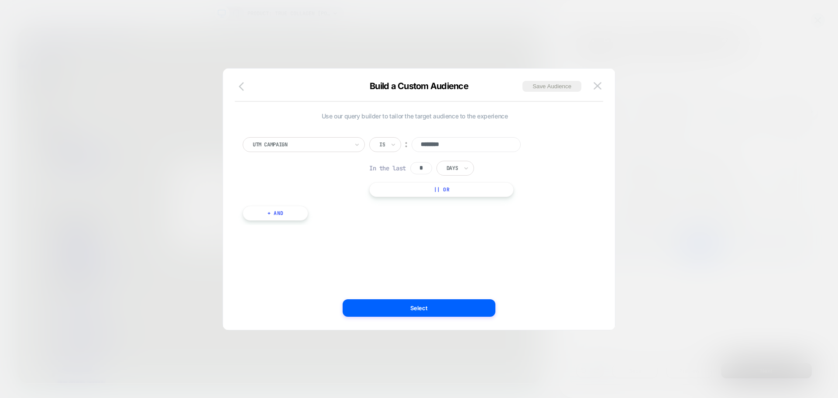
click at [243, 85] on icon "button" at bounding box center [244, 86] width 10 height 10
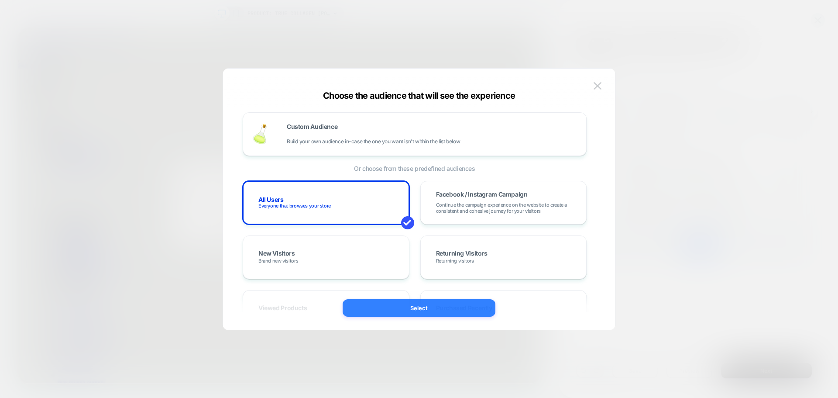
click at [406, 311] on button "Select" at bounding box center [419, 307] width 153 height 17
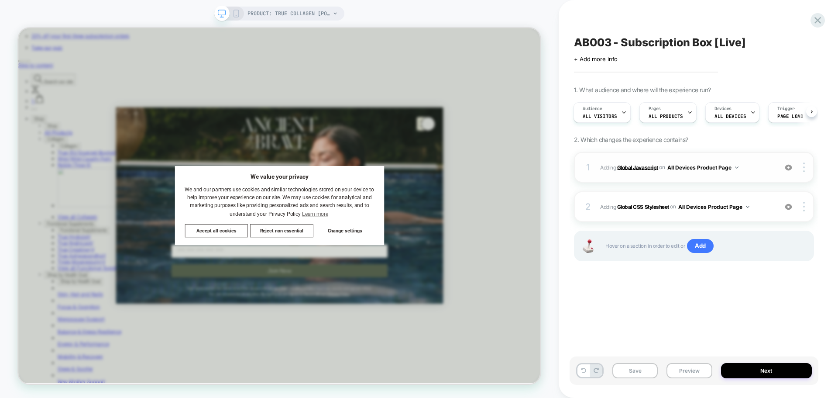
click at [639, 167] on b "Global Javascript" at bounding box center [637, 167] width 41 height 7
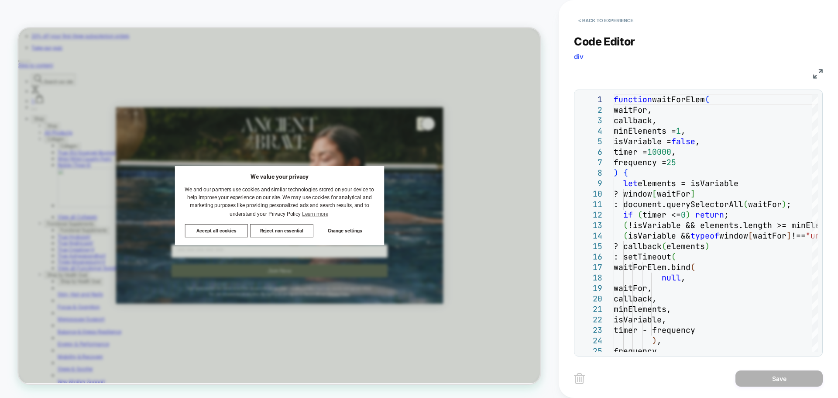
click at [821, 73] on img at bounding box center [818, 74] width 10 height 10
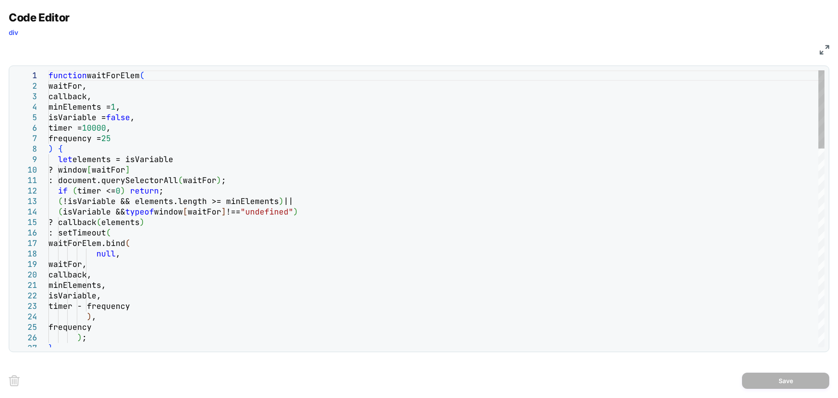
scroll to position [0, 0]
type textarea "*"
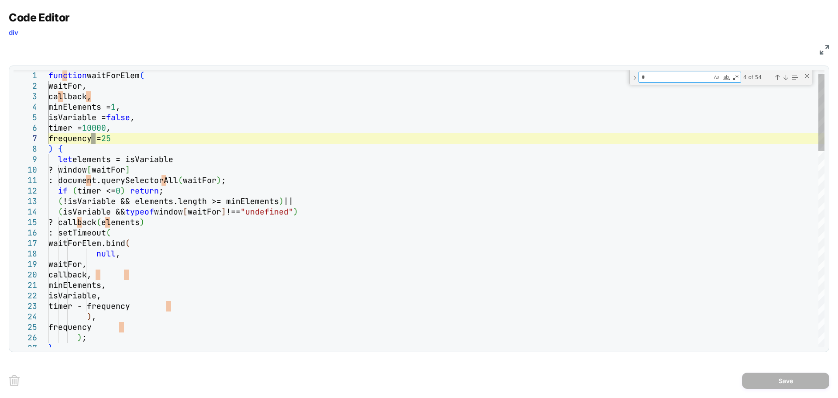
type textarea "**********"
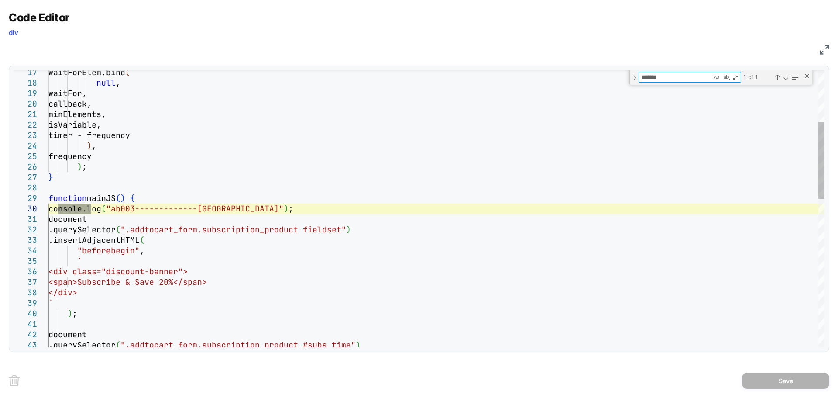
type textarea "*******"
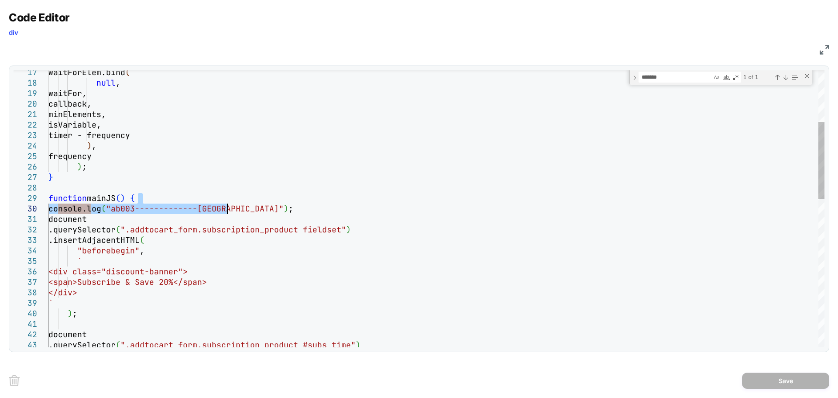
drag, startPoint x: 146, startPoint y: 197, endPoint x: 245, endPoint y: 208, distance: 99.3
click at [245, 208] on div "waitForElem.bind ( null , waitFor, callback, minElements, isVariable, timer - f…" at bounding box center [436, 381] width 776 height 993
type textarea "**********"
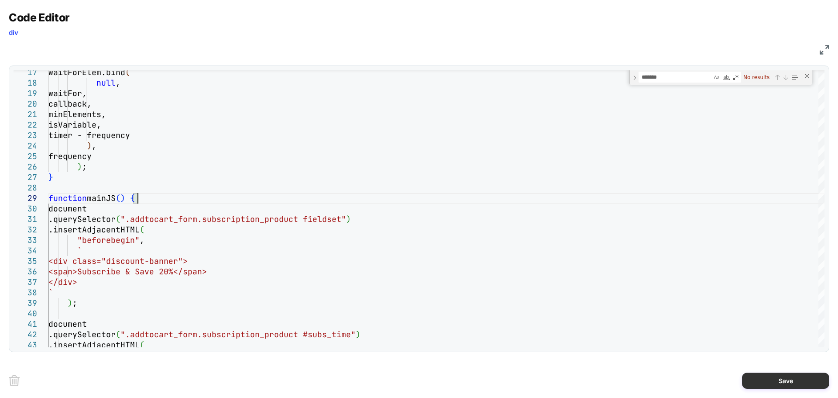
click at [780, 382] on button "Save" at bounding box center [785, 380] width 87 height 16
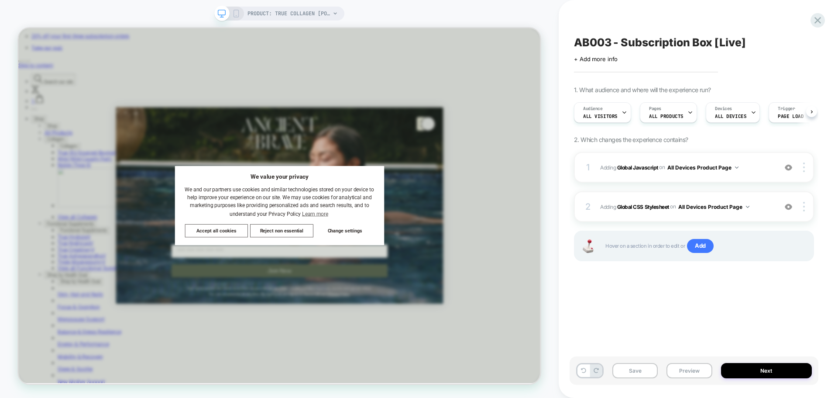
scroll to position [0, 0]
drag, startPoint x: 633, startPoint y: 366, endPoint x: 637, endPoint y: 376, distance: 10.8
click at [633, 366] on button "Save" at bounding box center [634, 370] width 45 height 15
click at [767, 368] on button "Next" at bounding box center [766, 370] width 91 height 15
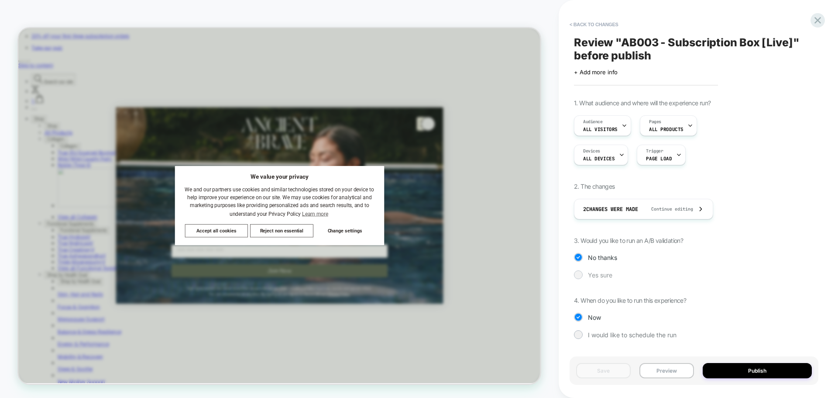
click at [578, 274] on div at bounding box center [578, 274] width 7 height 7
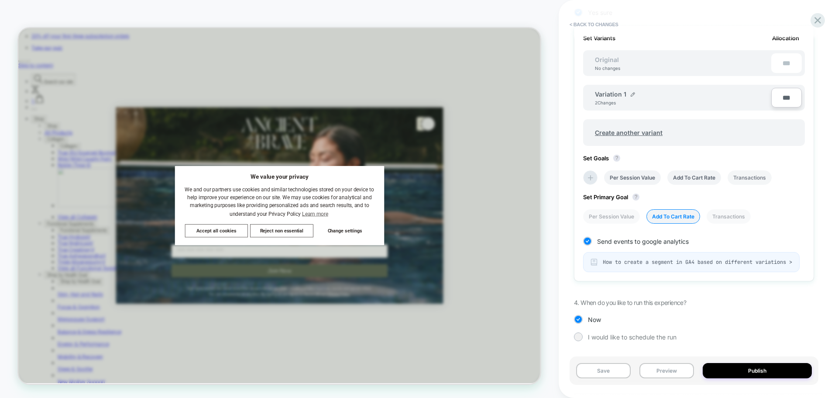
scroll to position [269, 0]
click at [612, 370] on button "Save" at bounding box center [603, 370] width 55 height 15
click at [816, 22] on icon at bounding box center [818, 20] width 7 height 7
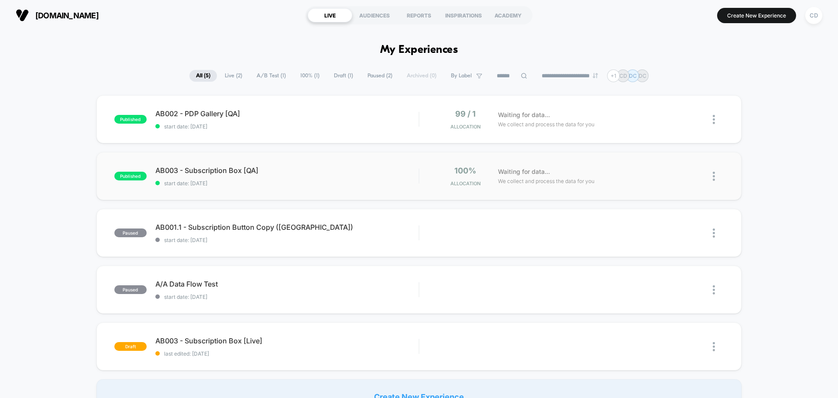
click at [715, 174] on img at bounding box center [714, 176] width 2 height 9
click at [663, 164] on div "Pause" at bounding box center [669, 166] width 79 height 20
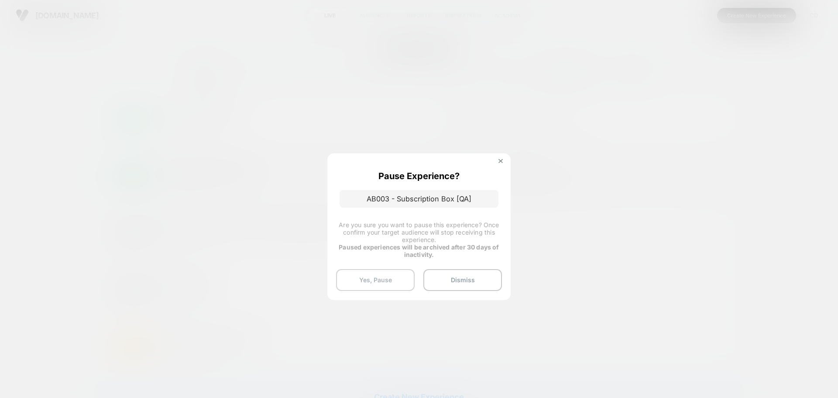
click at [385, 275] on button "Yes, Pause" at bounding box center [375, 280] width 79 height 22
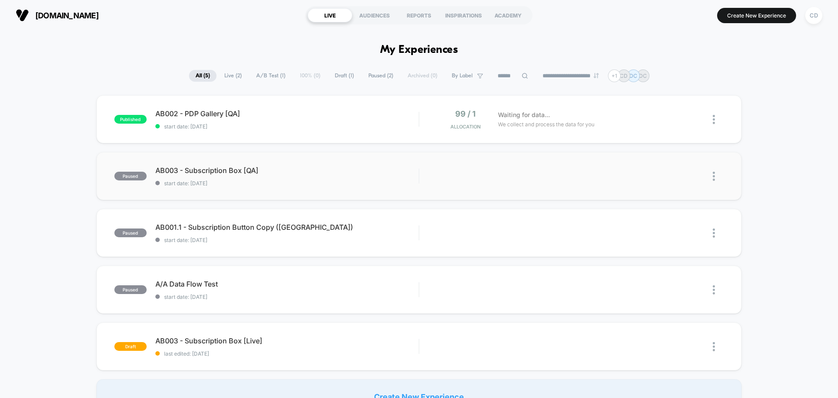
click at [714, 175] on img at bounding box center [714, 176] width 2 height 9
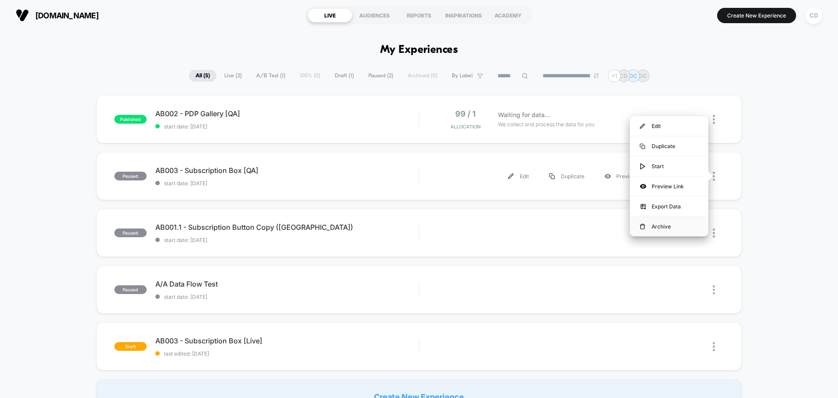
click at [663, 225] on div "Archive" at bounding box center [669, 227] width 79 height 20
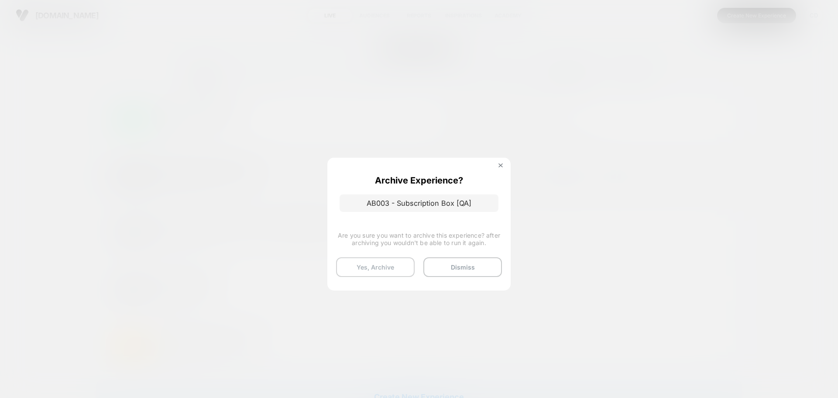
click at [369, 271] on button "Yes, Archive" at bounding box center [375, 267] width 79 height 20
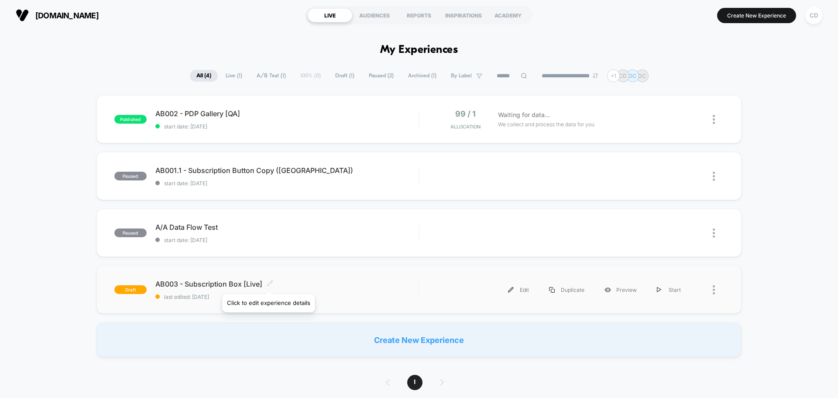
click at [268, 283] on icon at bounding box center [270, 283] width 7 height 7
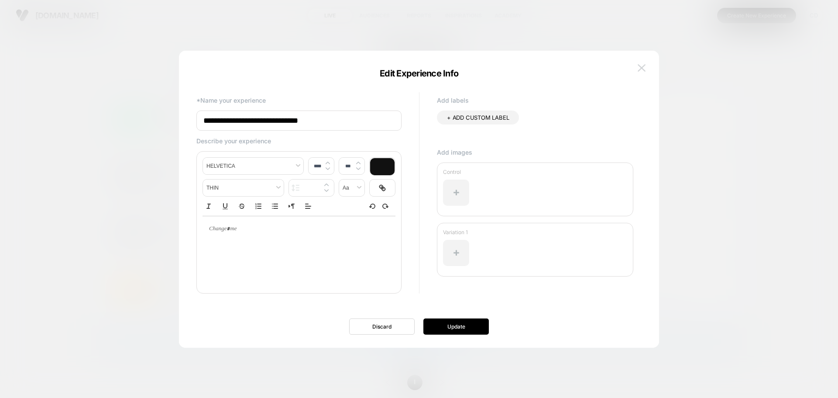
click at [639, 65] on img at bounding box center [642, 67] width 8 height 7
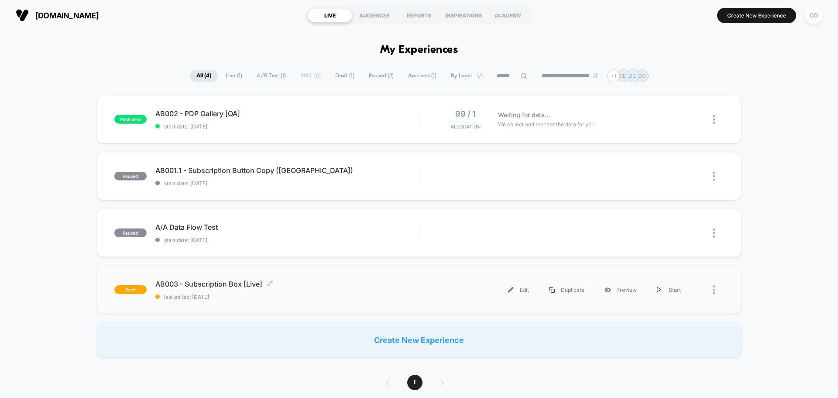
click at [196, 285] on span "AB003 - Subscription Box [Live] Click to edit experience details" at bounding box center [286, 283] width 263 height 9
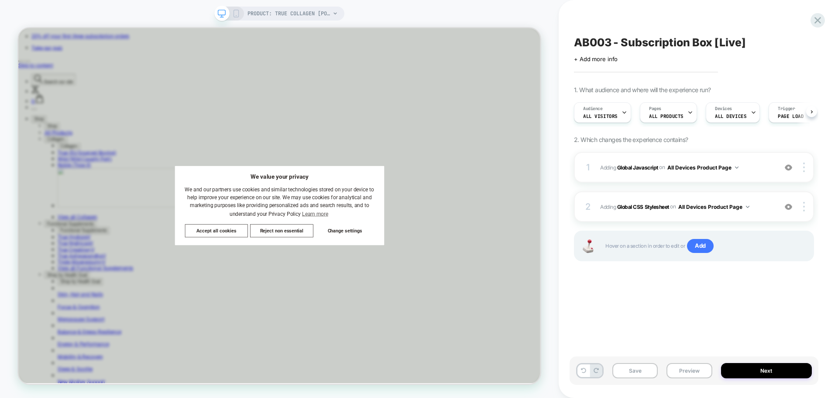
scroll to position [0, 0]
click at [761, 370] on button "Next" at bounding box center [766, 370] width 91 height 15
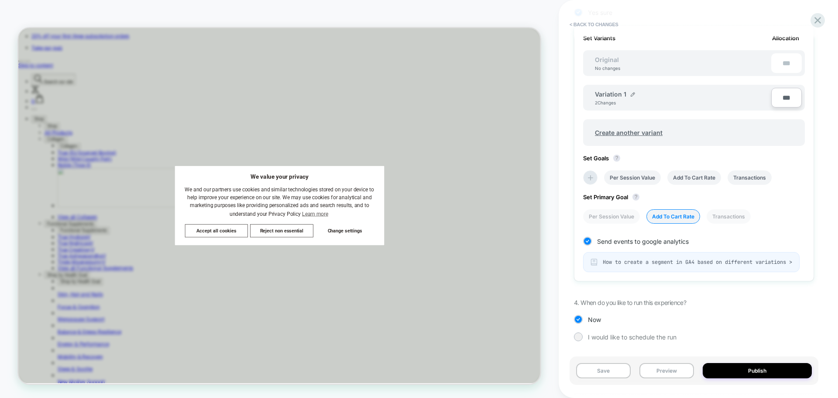
scroll to position [269, 0]
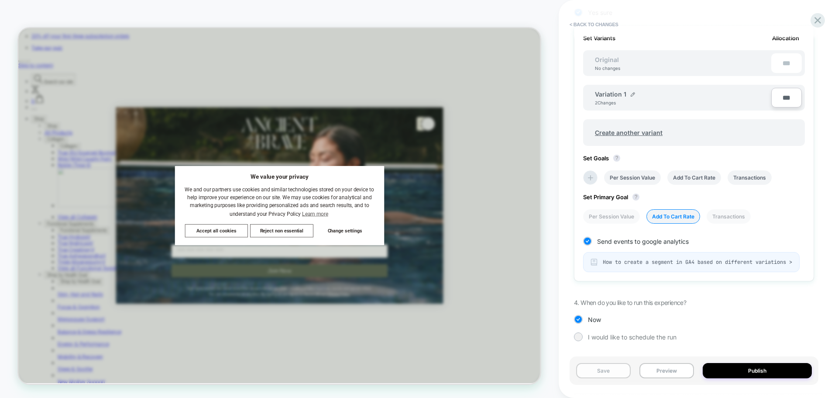
click at [613, 371] on button "Save" at bounding box center [603, 370] width 55 height 15
click at [819, 20] on icon at bounding box center [818, 20] width 12 height 12
